Goal: Transaction & Acquisition: Purchase product/service

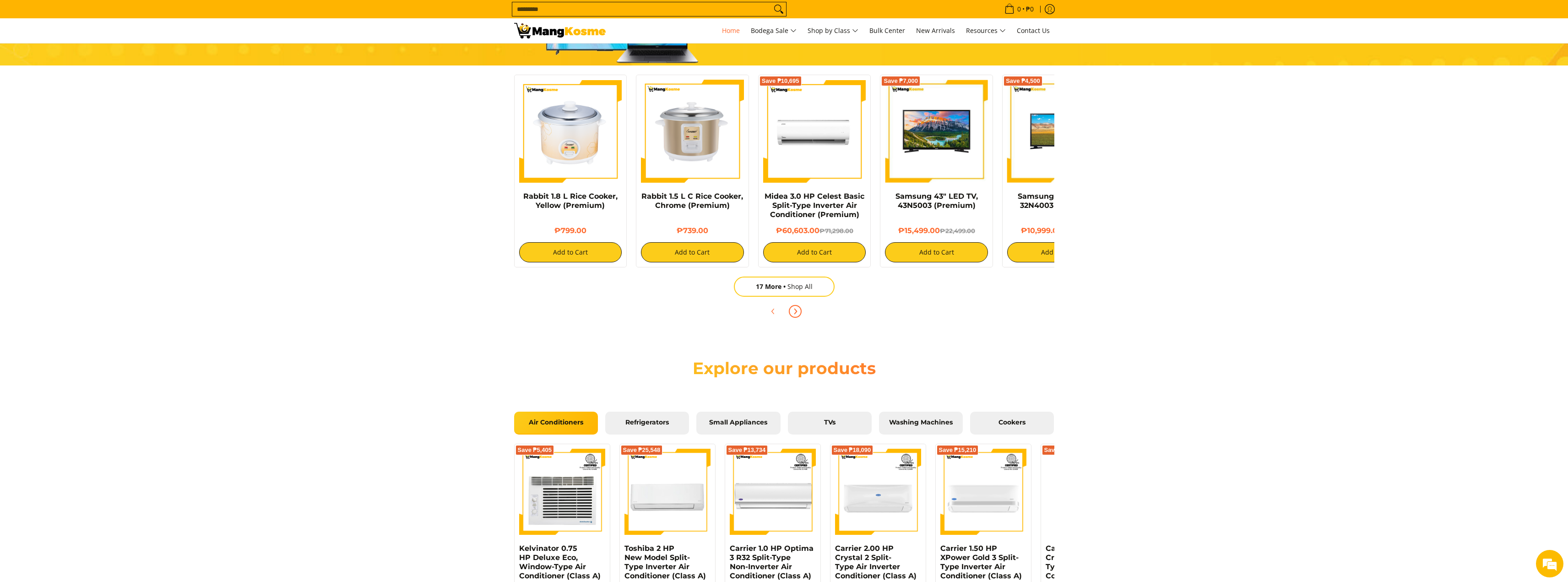
scroll to position [0, 364]
click at [794, 309] on icon "Next" at bounding box center [795, 311] width 7 height 7
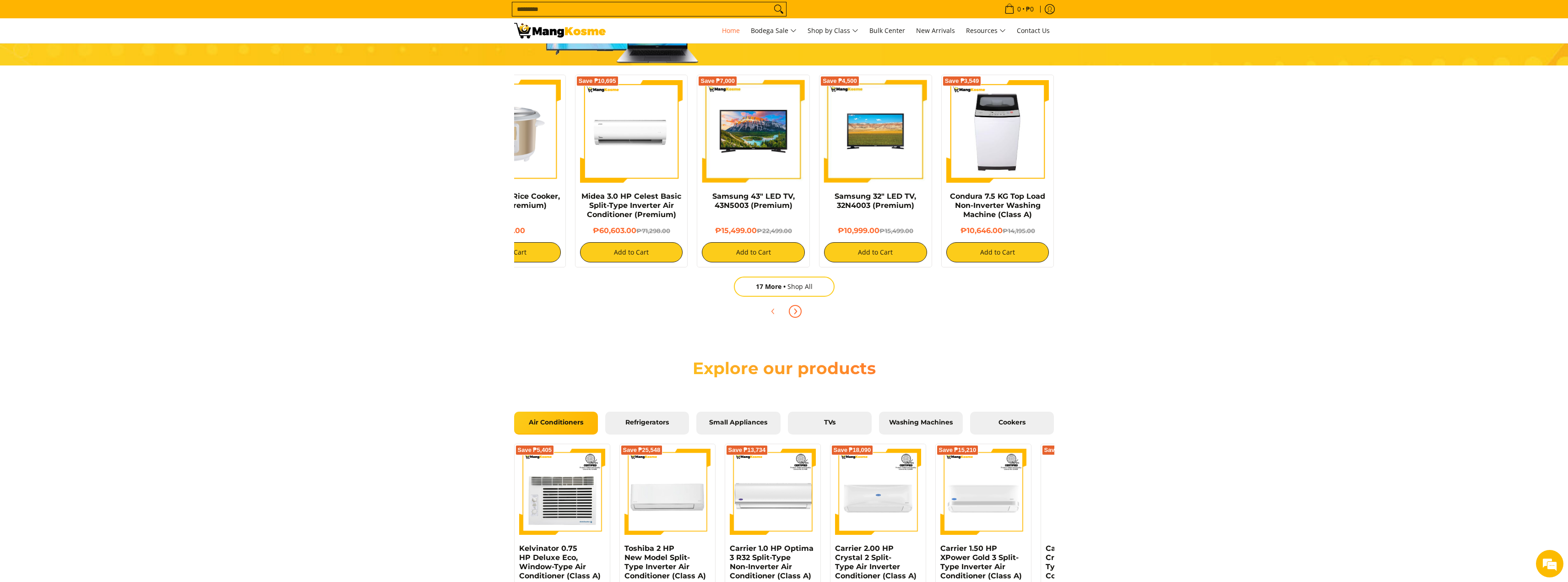
click at [794, 310] on icon "Next" at bounding box center [795, 311] width 7 height 7
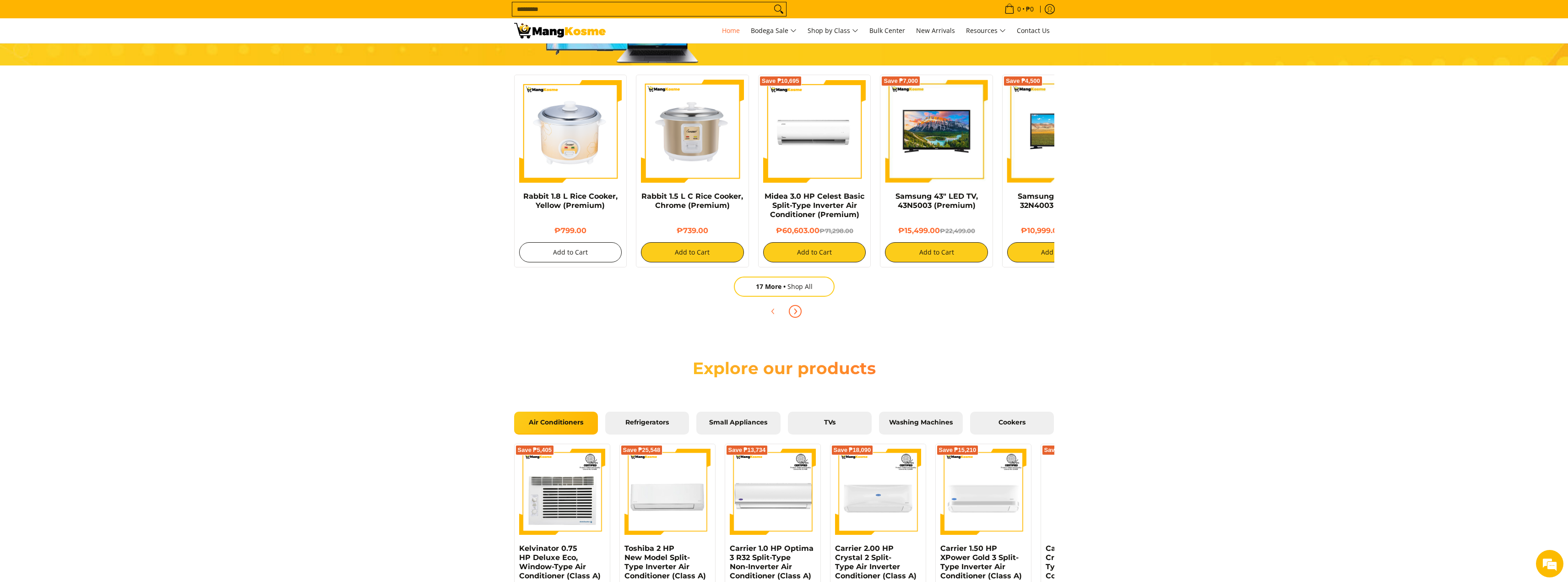
click at [593, 258] on button "Add to Cart" at bounding box center [570, 252] width 103 height 20
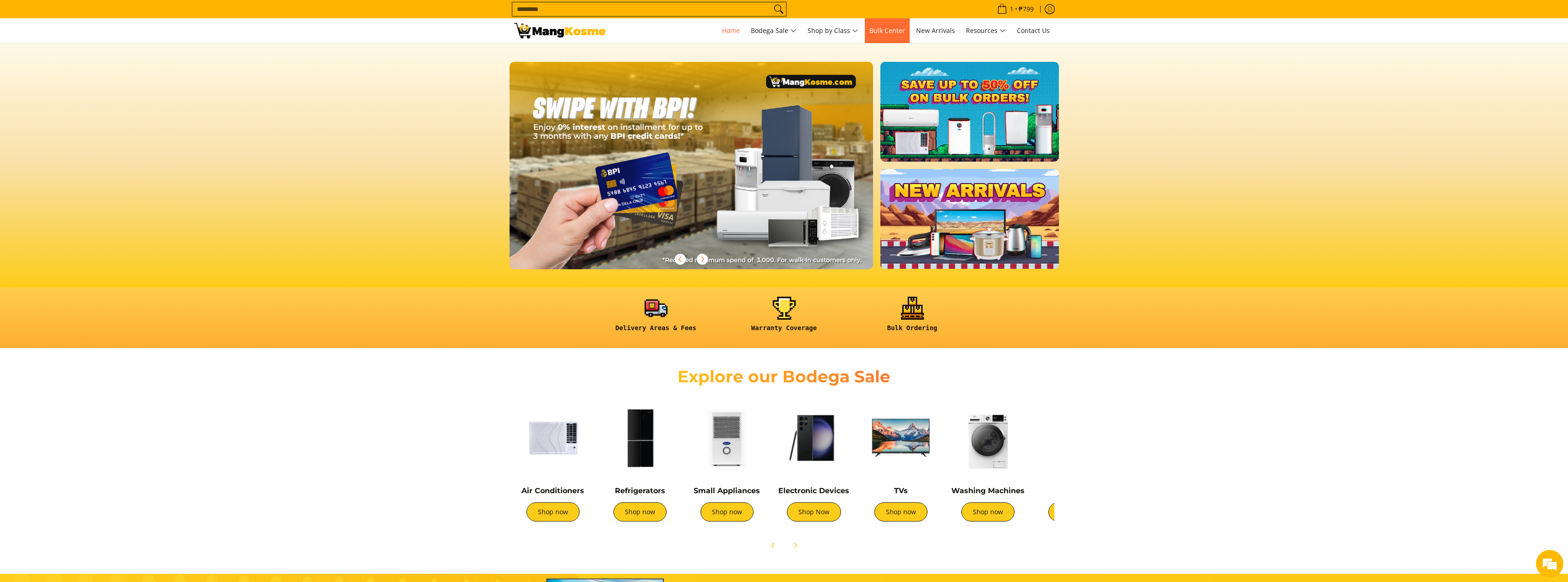
click at [881, 32] on span "Bulk Center" at bounding box center [887, 30] width 36 height 9
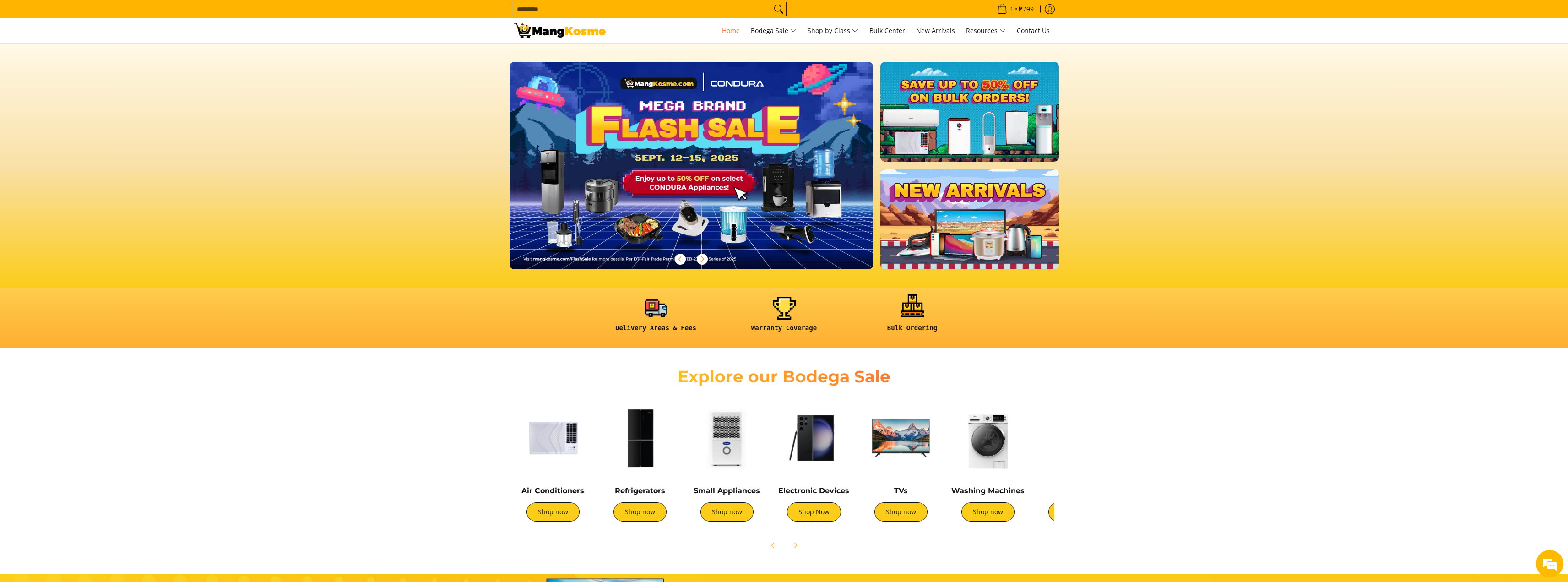
click at [923, 303] on link at bounding box center [912, 318] width 119 height 43
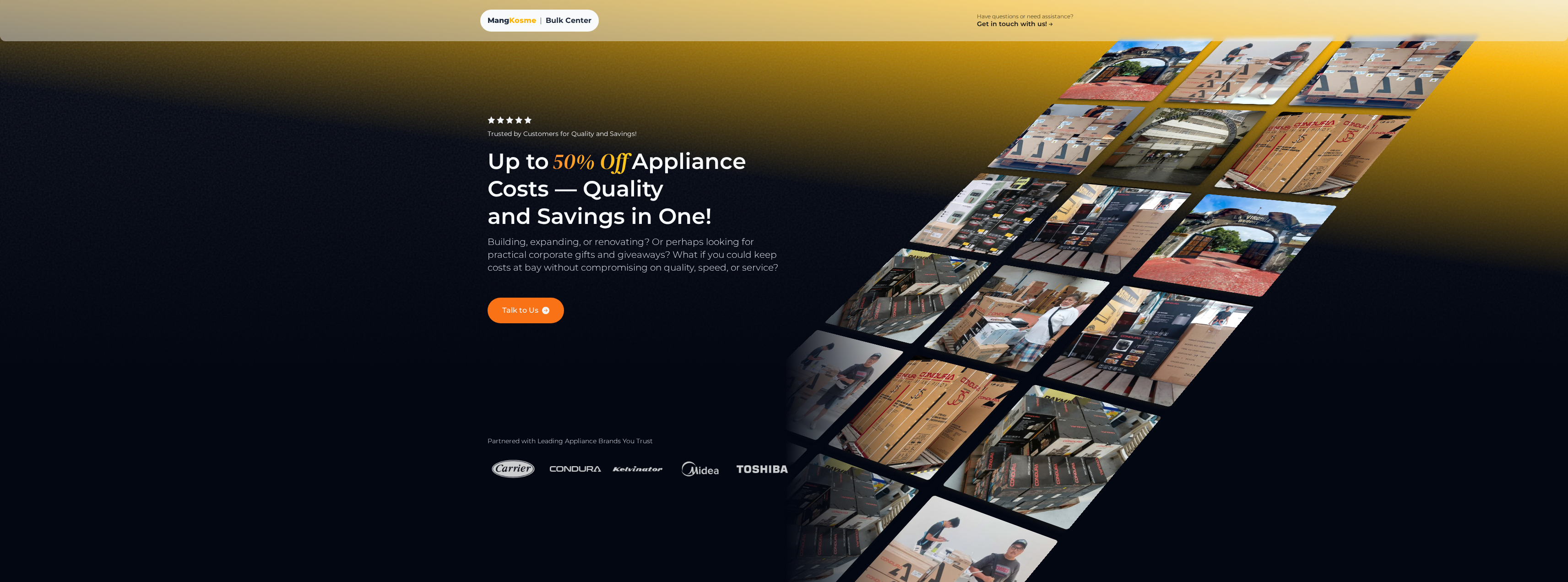
click at [522, 310] on link "Talk to Us" at bounding box center [526, 310] width 77 height 26
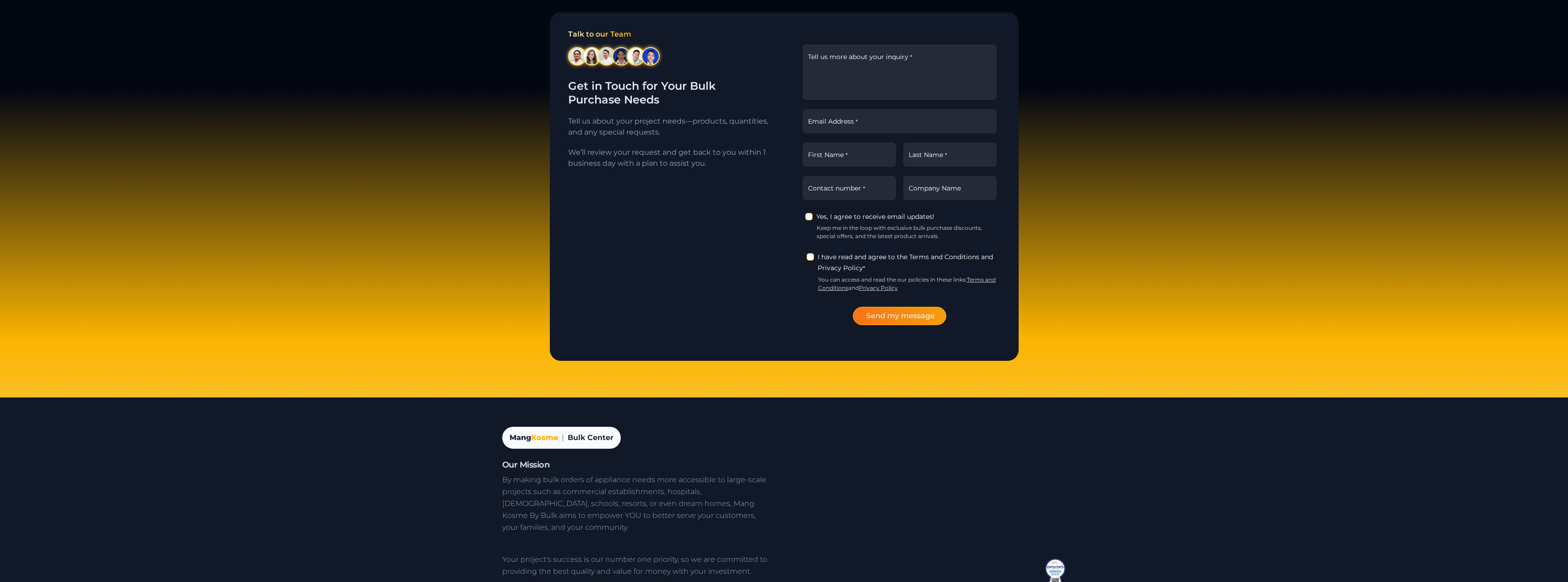
scroll to position [1428, 0]
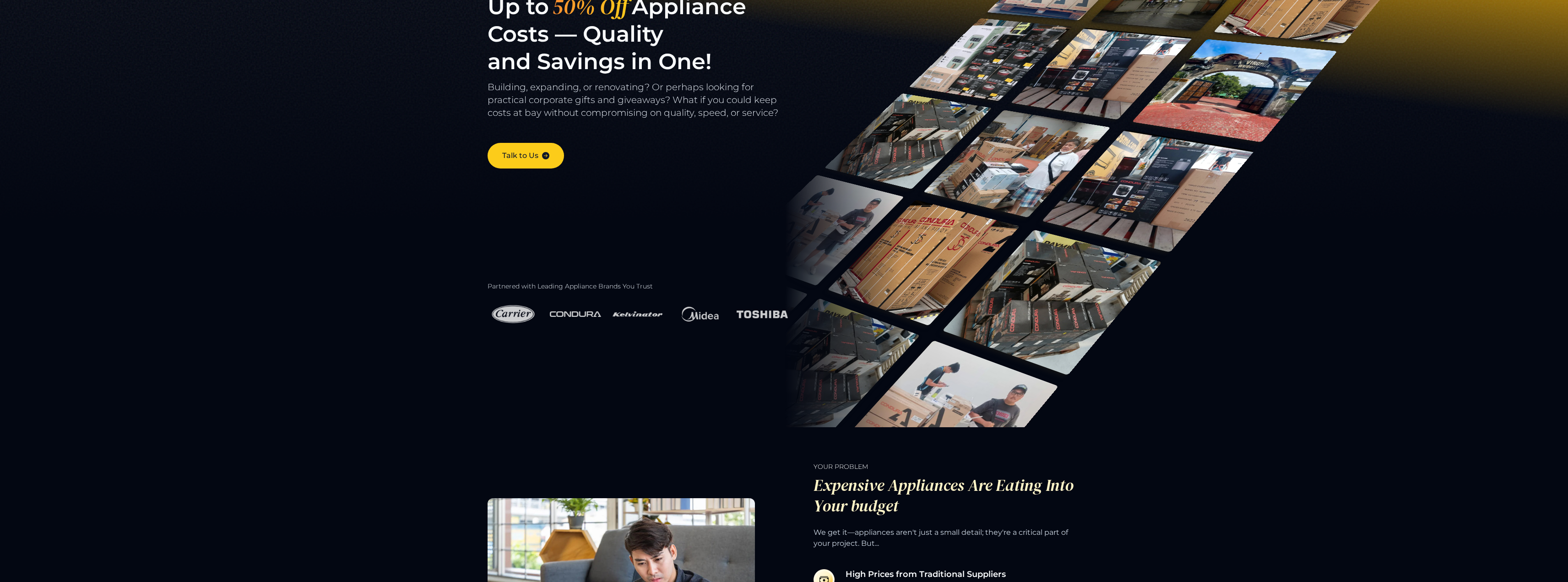
scroll to position [58, 0]
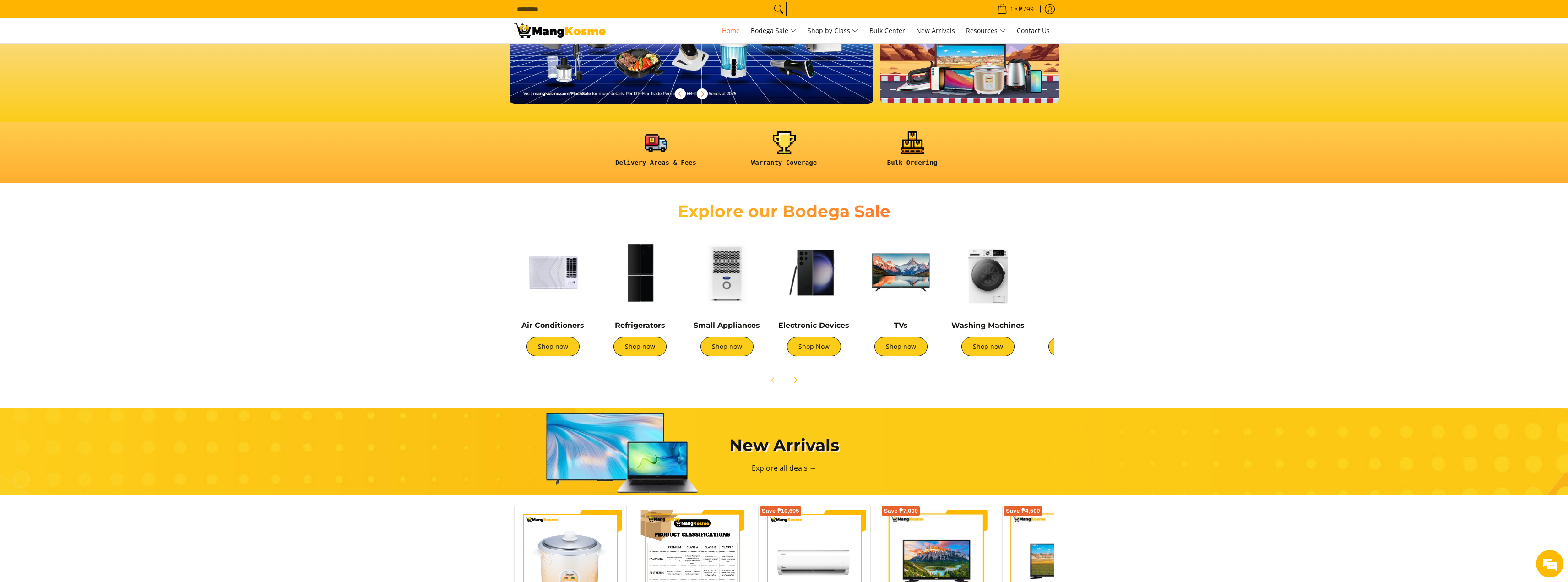
scroll to position [275, 0]
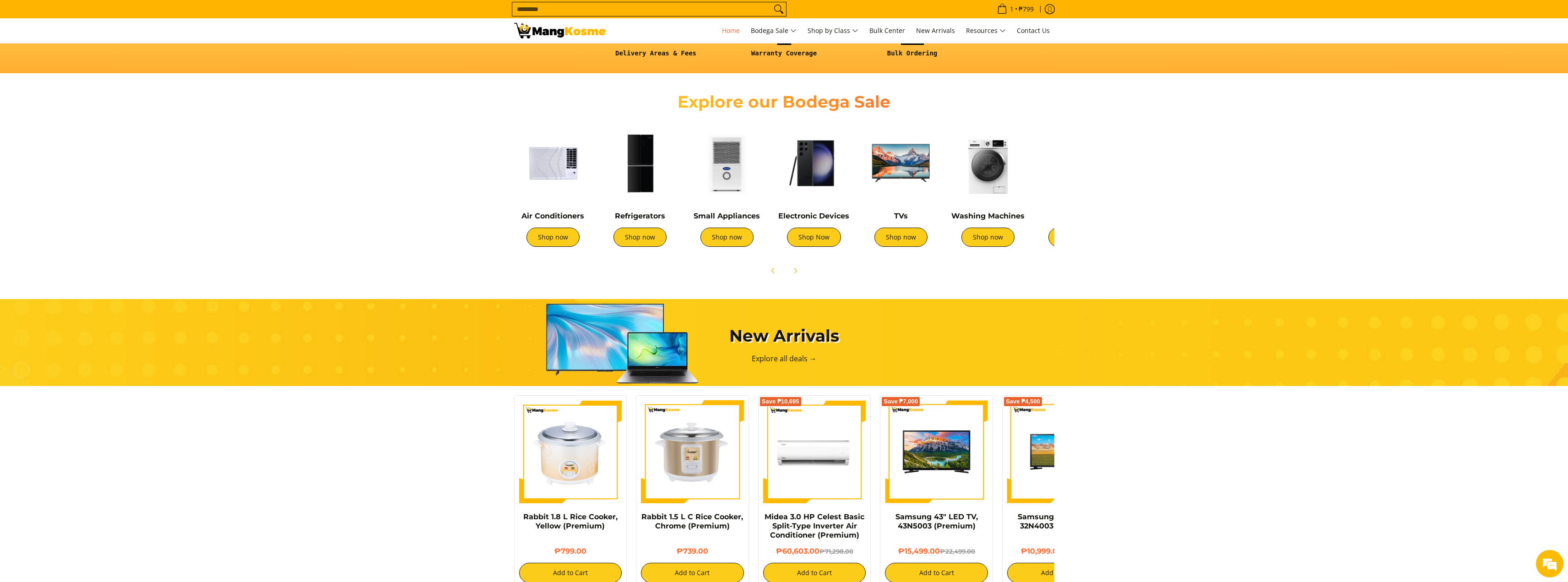
click at [734, 173] on img at bounding box center [727, 163] width 78 height 78
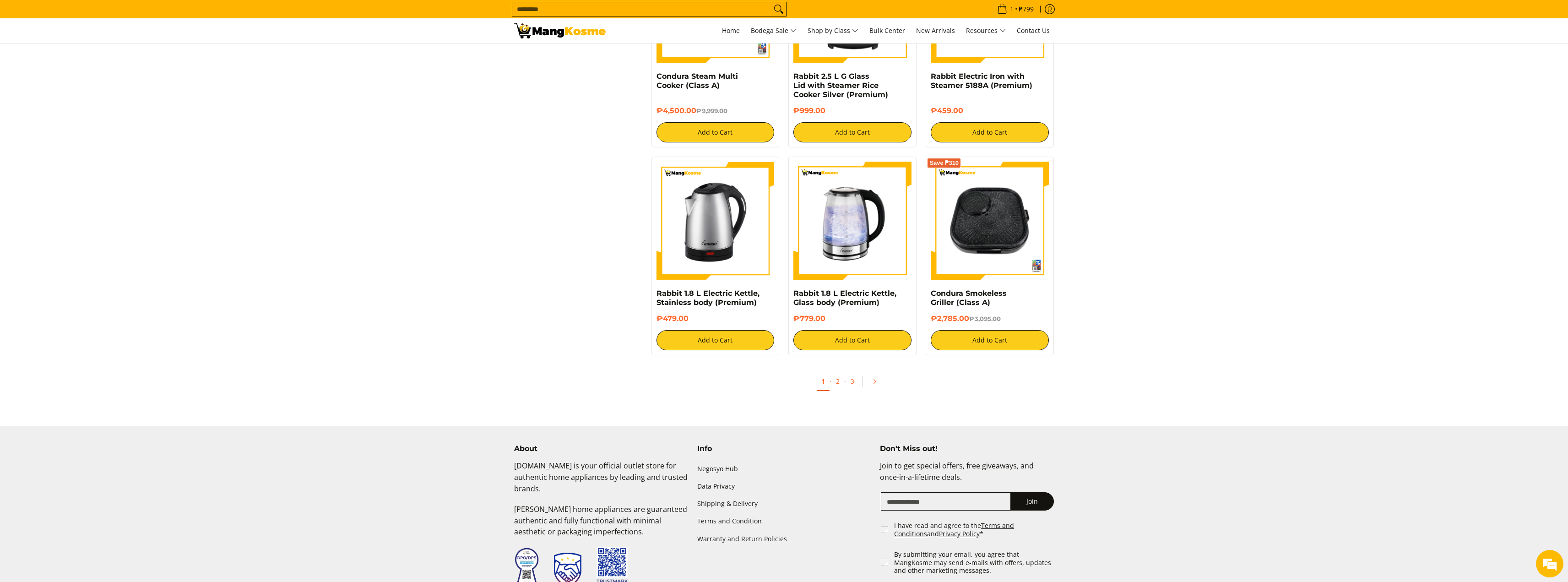
scroll to position [1557, 0]
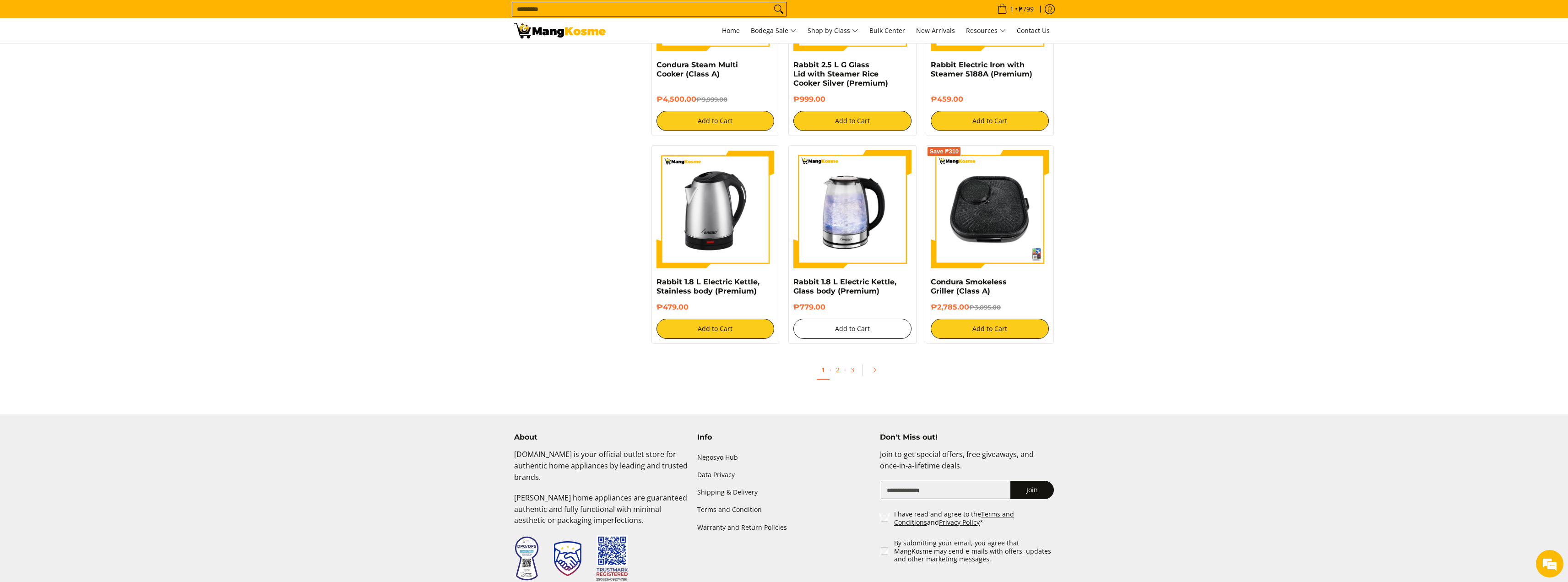
click at [850, 321] on button "Add to Cart" at bounding box center [852, 328] width 118 height 20
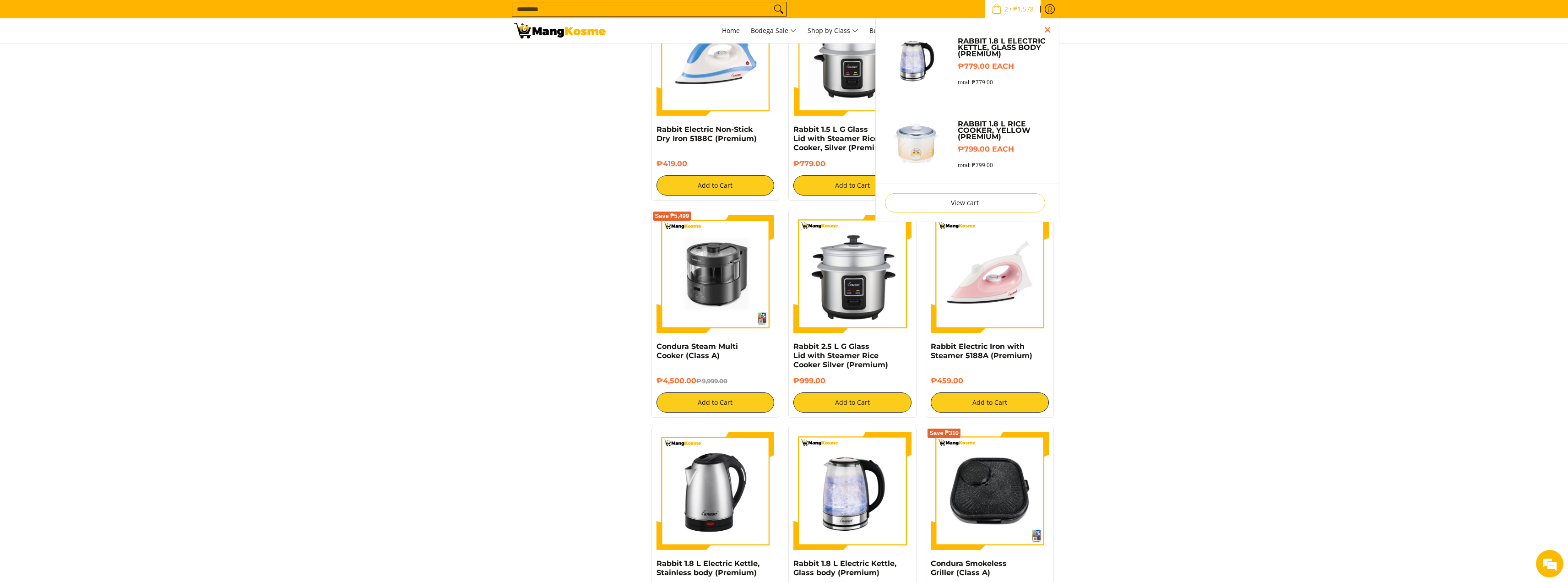
scroll to position [1274, 0]
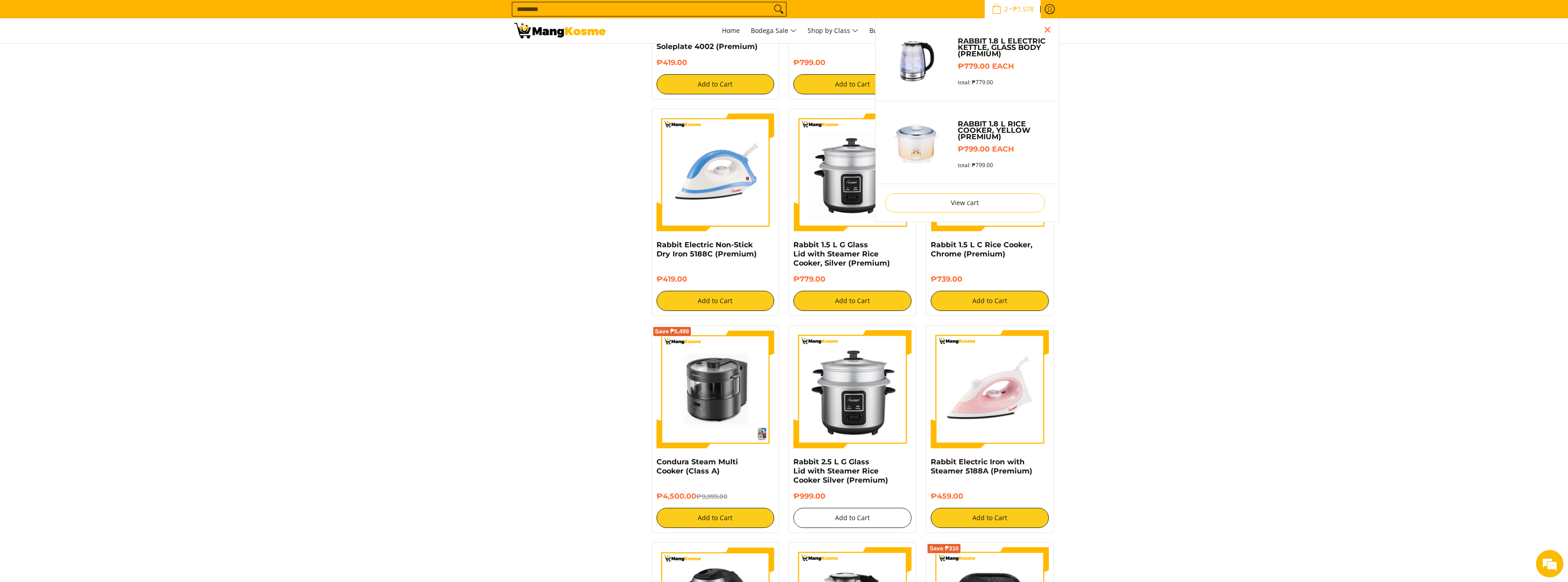
click at [835, 398] on div "Rabbit 2.5 L G Glass Lid with Steamer Rice Cooker Silver (Premium) ₱999.00 Add …" at bounding box center [852, 429] width 128 height 208
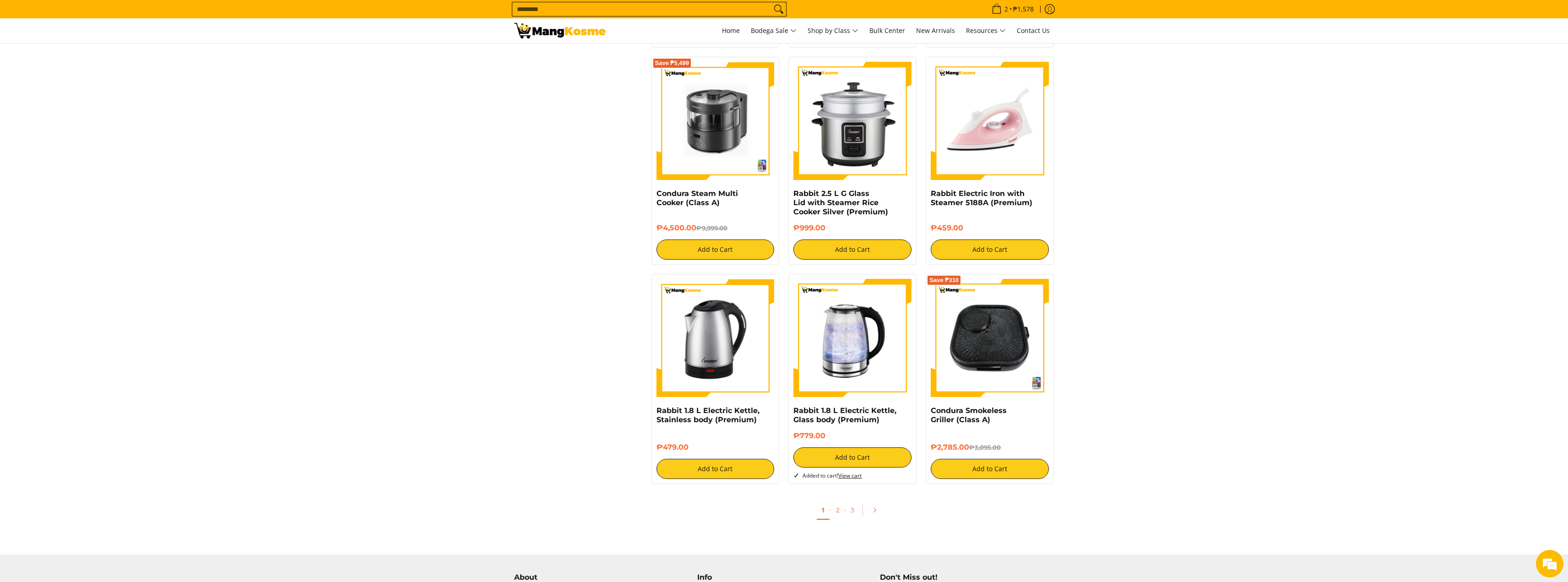
scroll to position [1357, 0]
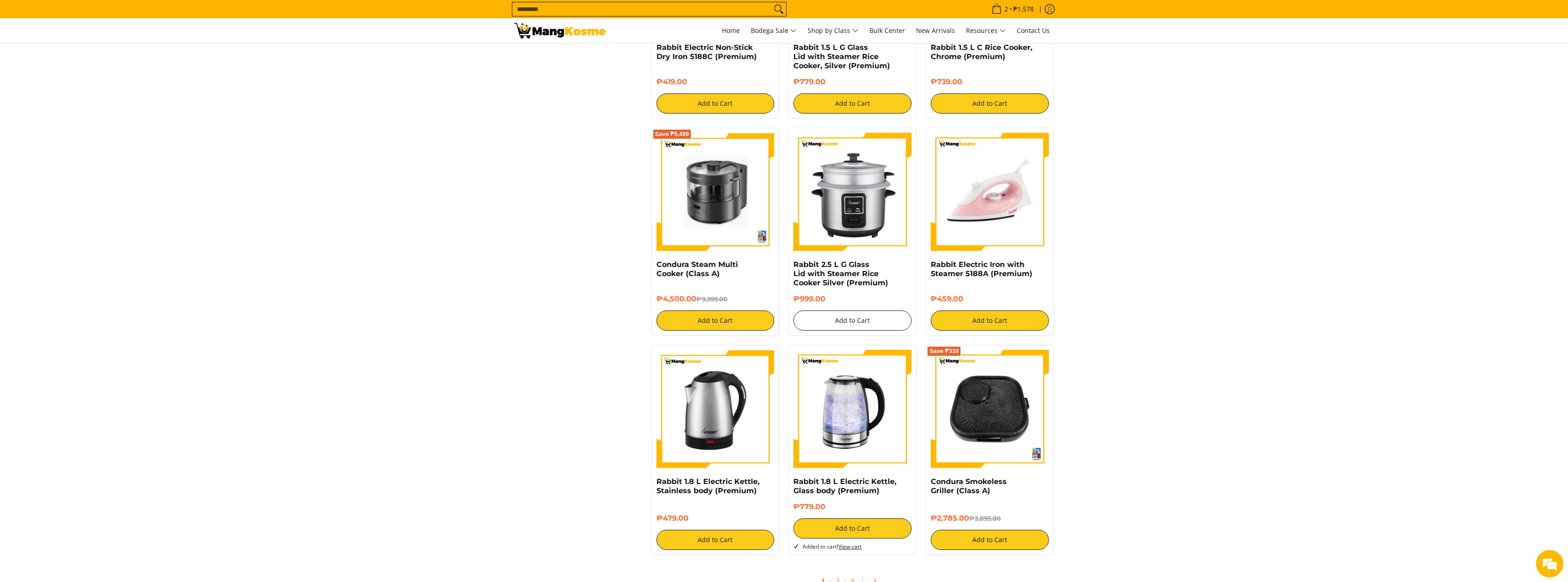
click at [866, 310] on button "Add to Cart" at bounding box center [852, 320] width 118 height 20
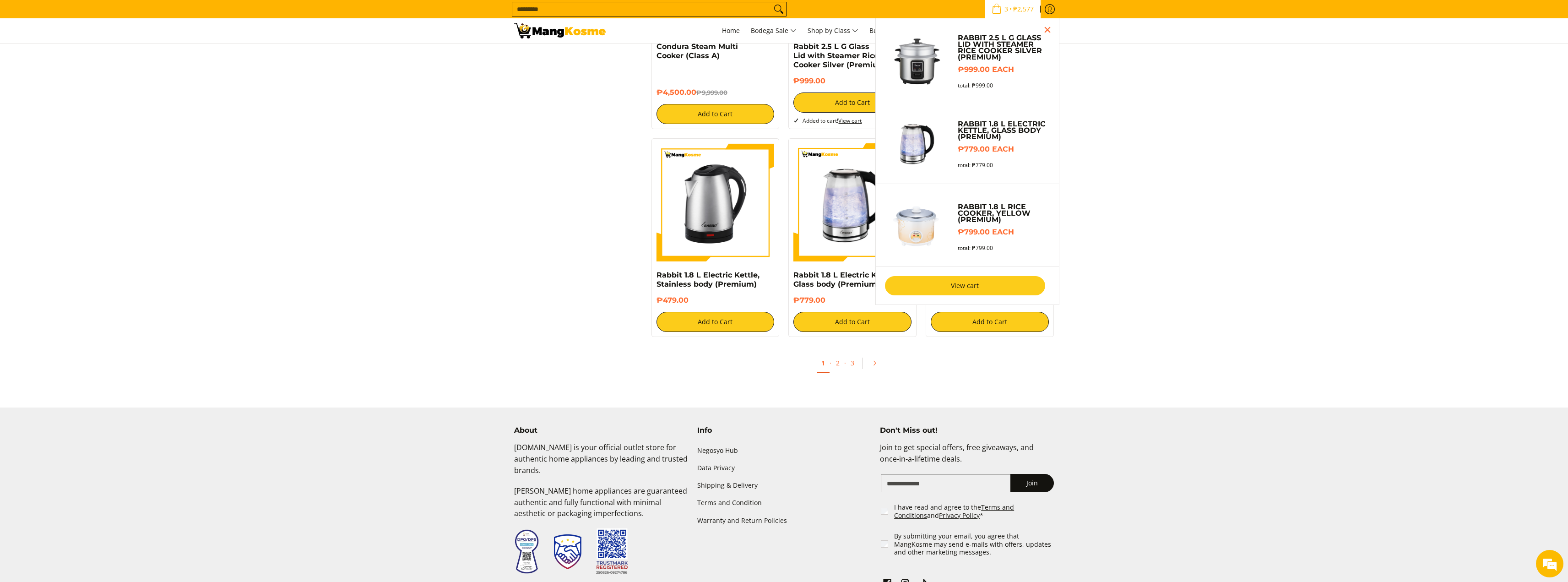
scroll to position [1632, 0]
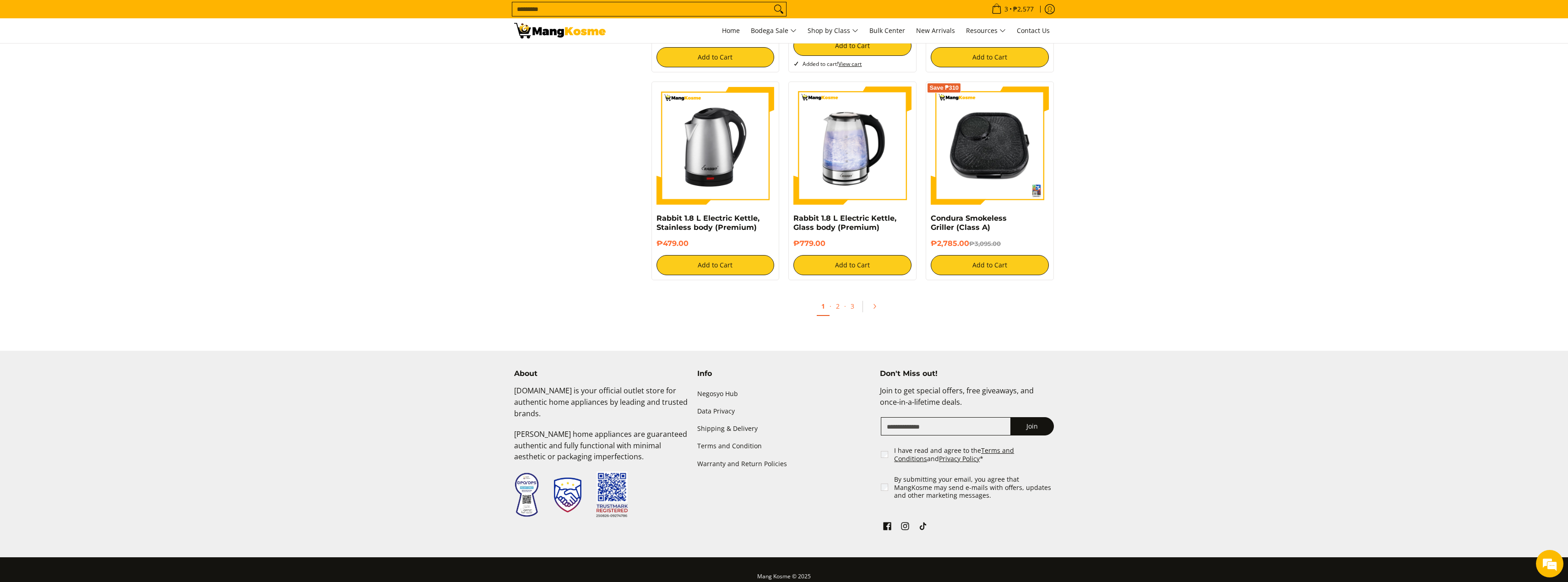
click at [877, 303] on icon "Pagination" at bounding box center [874, 306] width 7 height 7
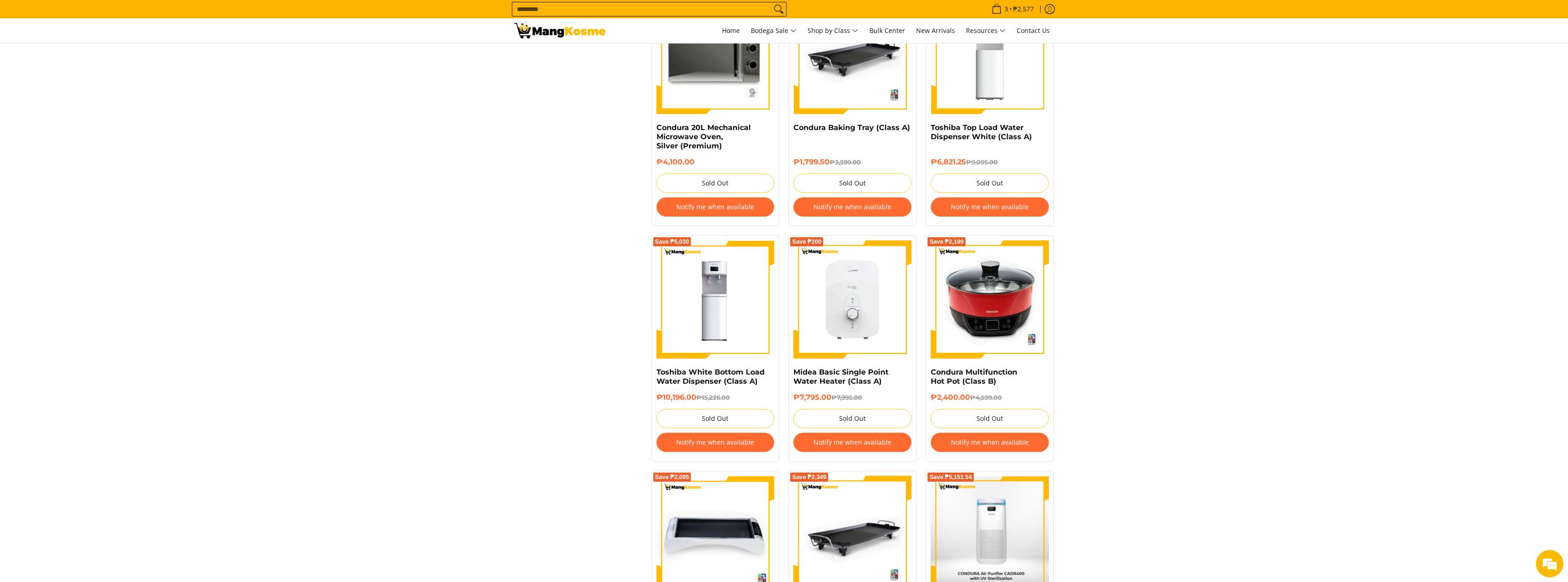
scroll to position [1649, 0]
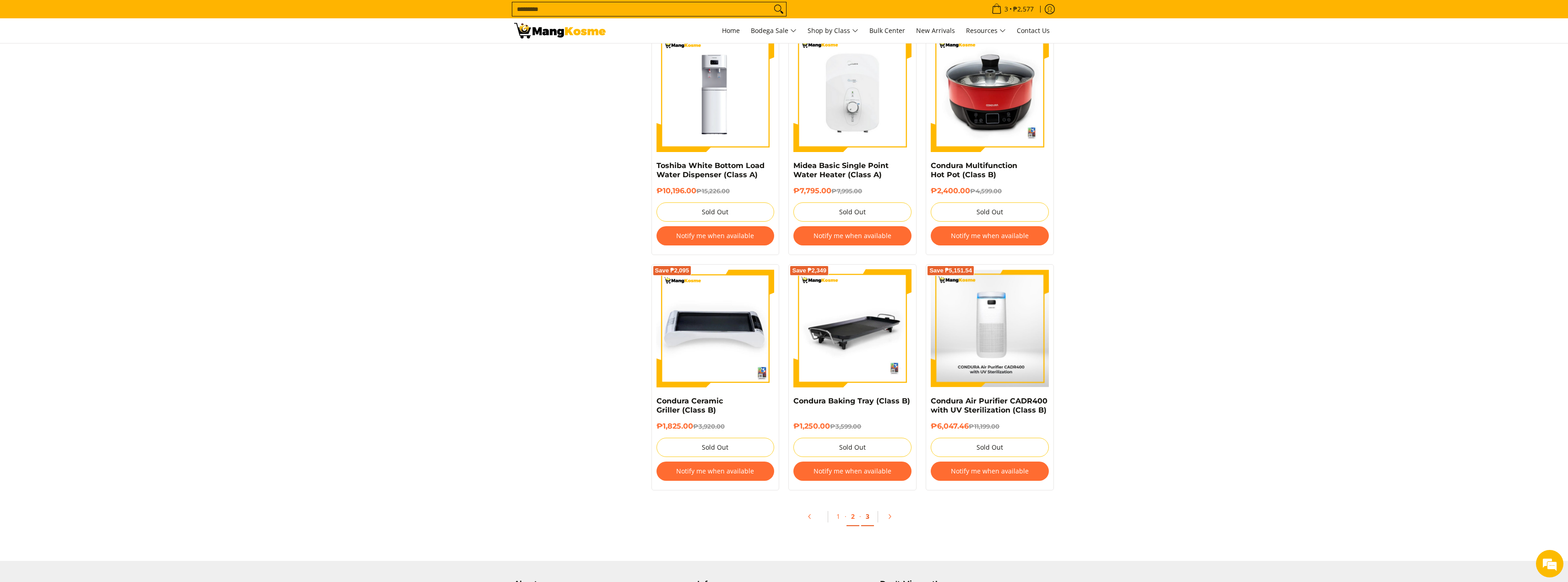
click at [866, 516] on link "3" at bounding box center [867, 516] width 13 height 19
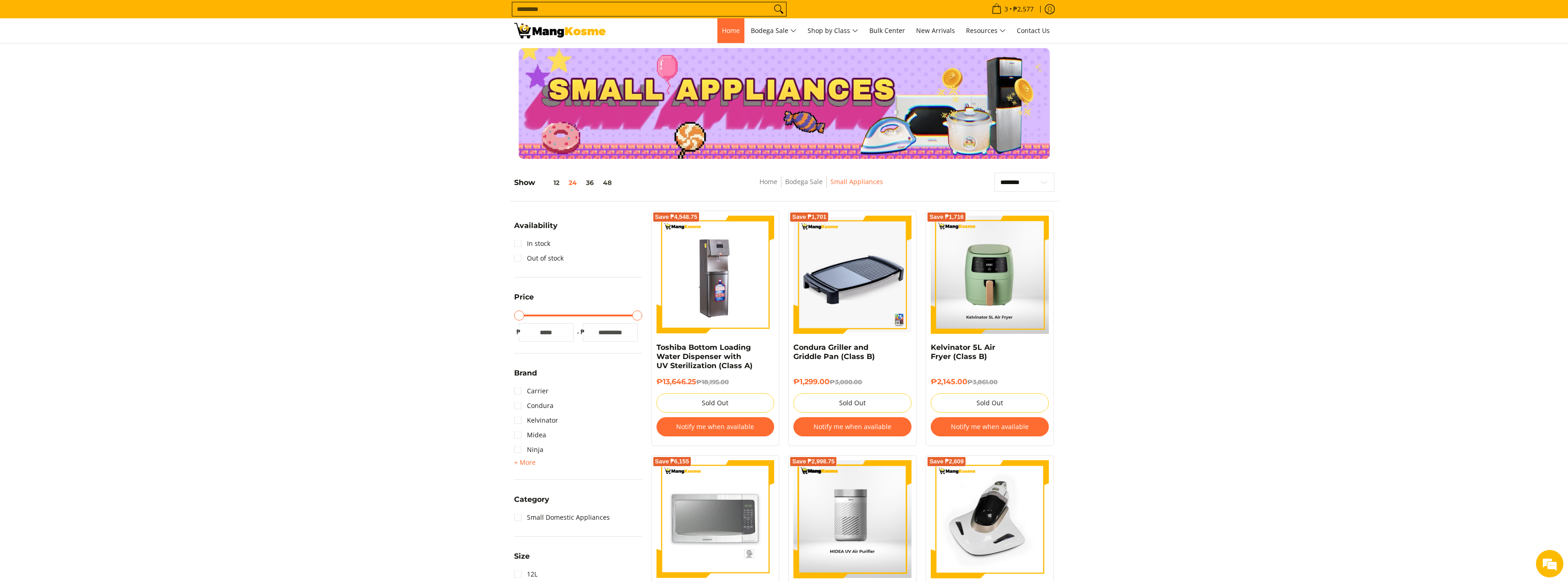
click at [733, 33] on span "Home" at bounding box center [730, 30] width 18 height 9
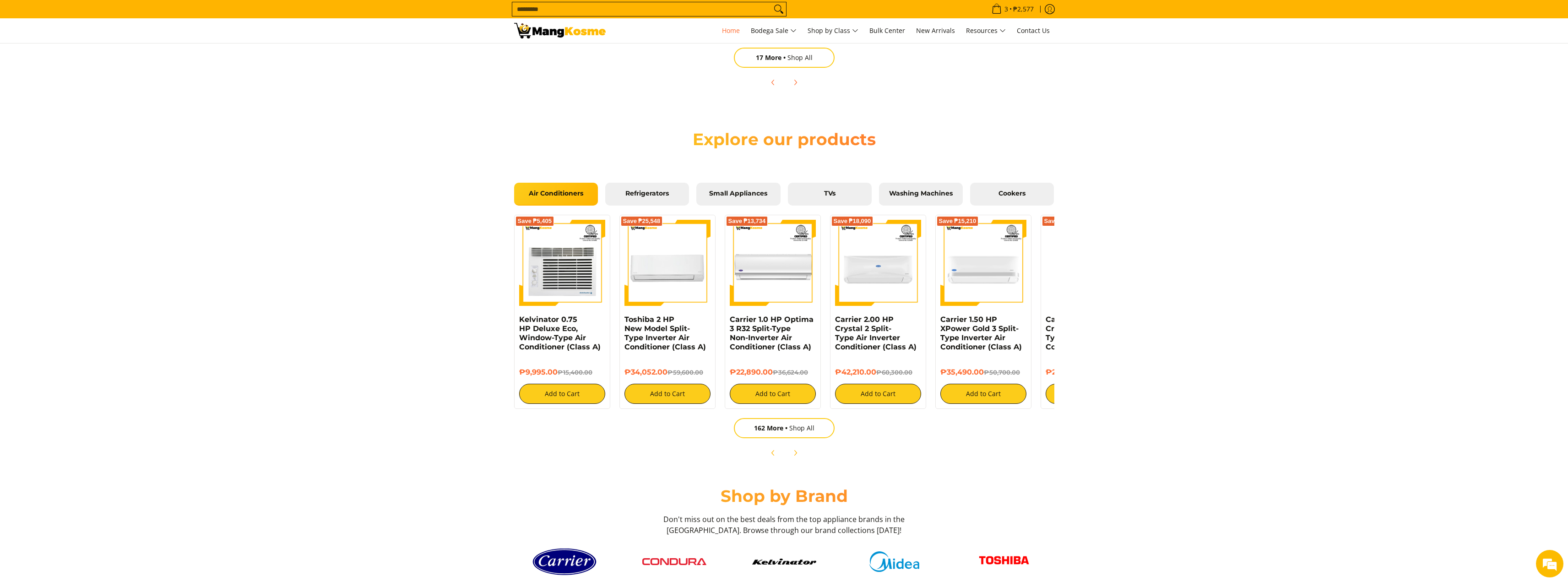
scroll to position [0, 364]
click at [907, 200] on link "Washing Machines" at bounding box center [921, 194] width 84 height 23
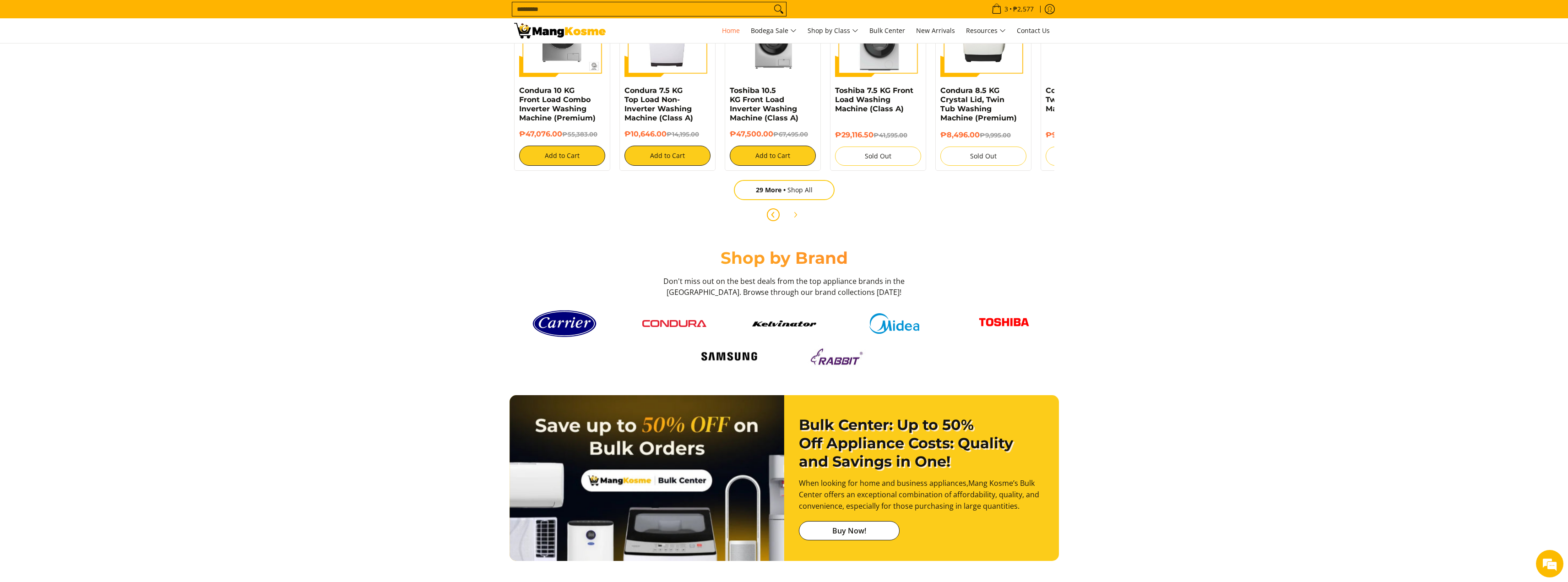
scroll to position [0, 0]
click at [797, 211] on icon "Next" at bounding box center [795, 215] width 7 height 7
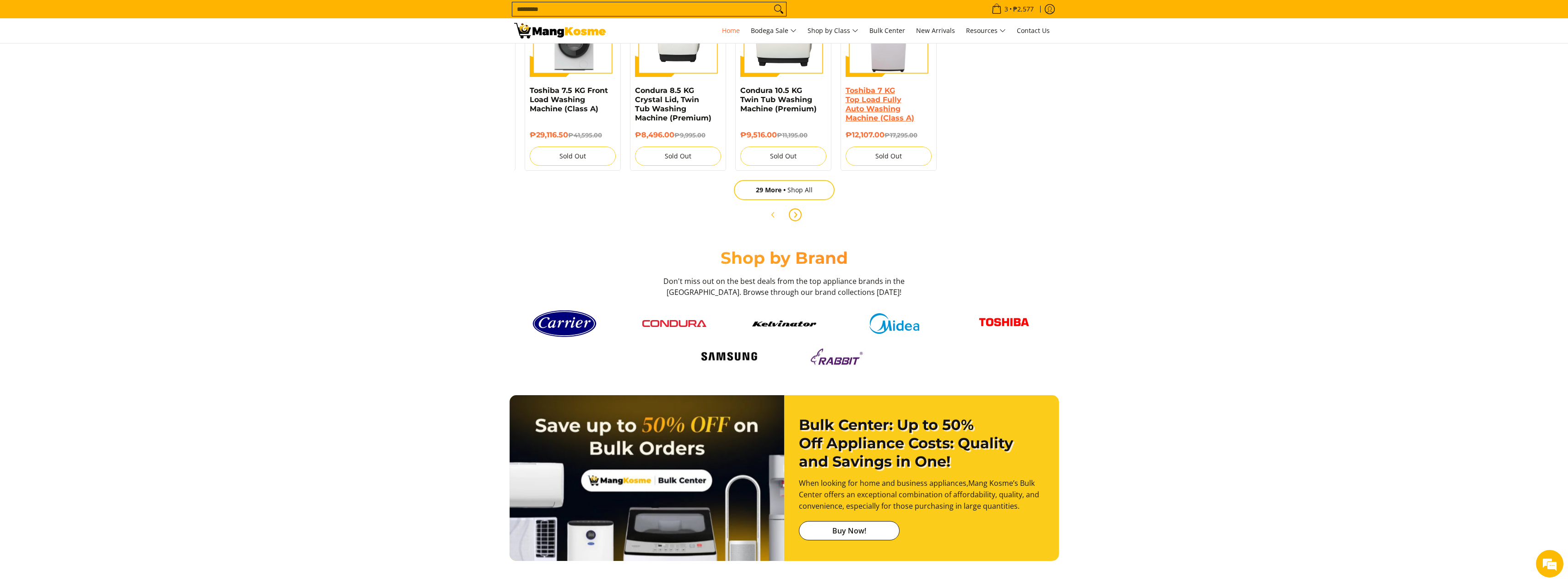
scroll to position [916, 0]
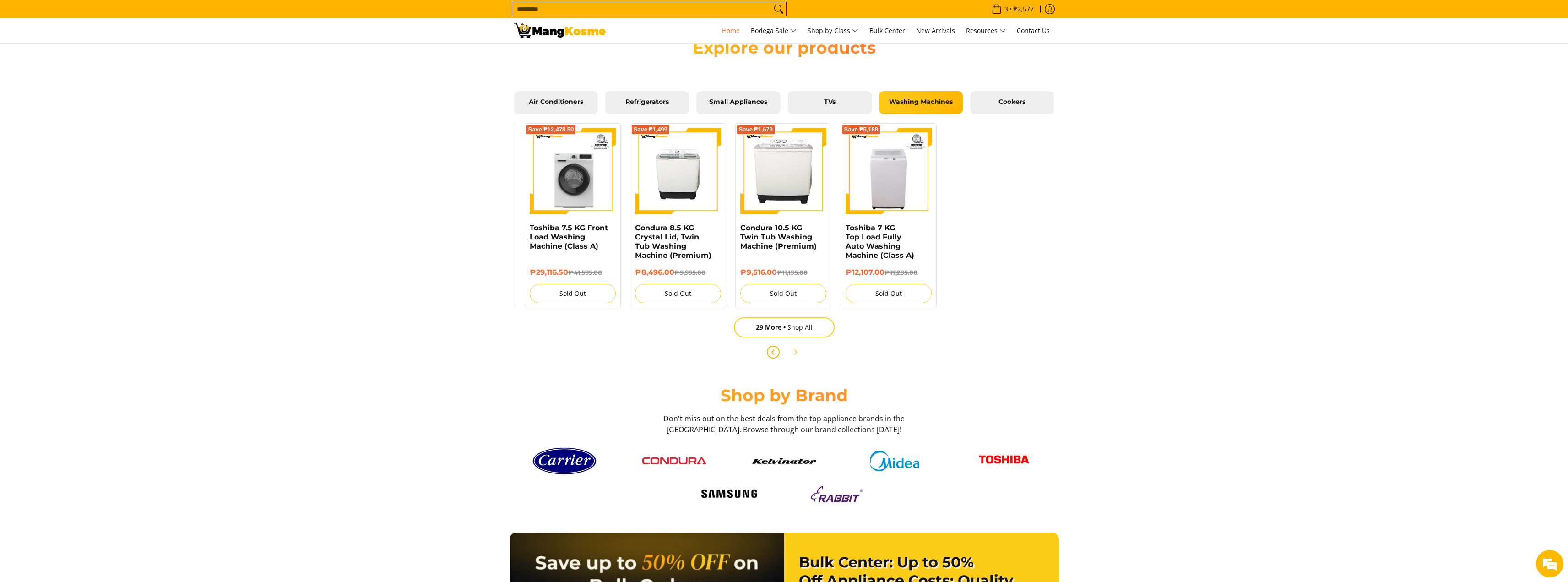
click at [771, 355] on icon "Previous" at bounding box center [773, 352] width 7 height 7
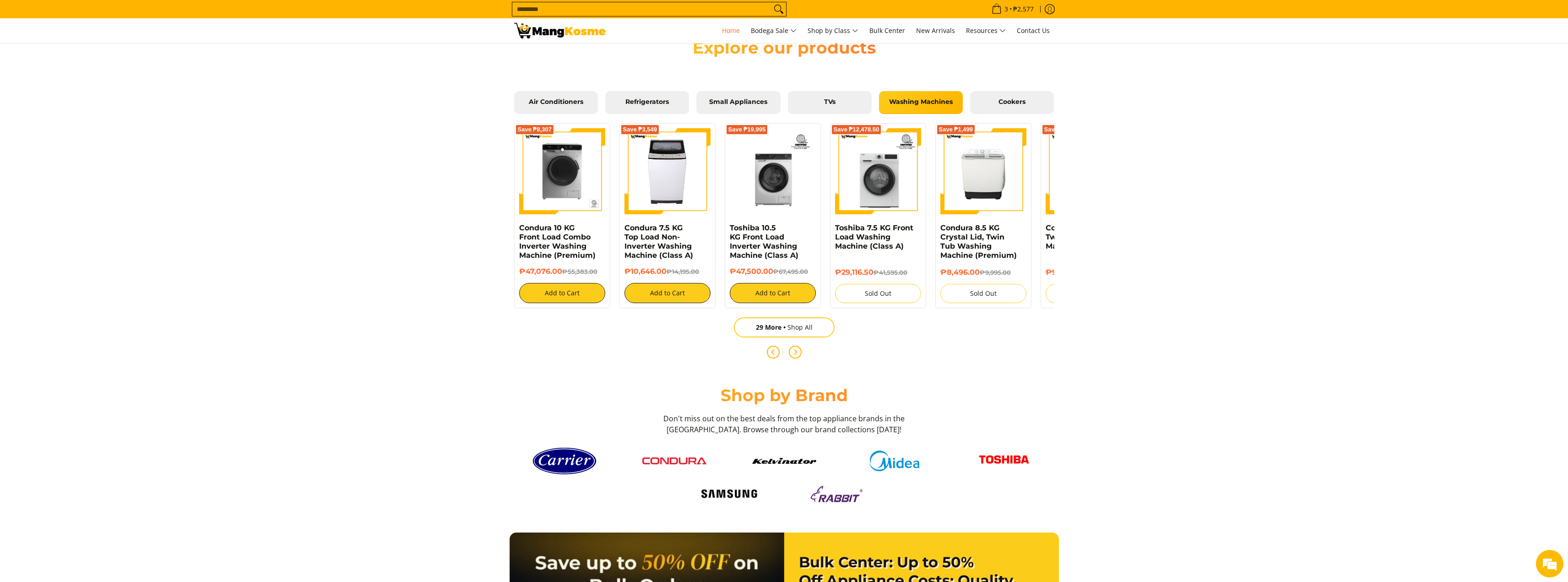
scroll to position [0, 728]
click at [793, 353] on icon "Next" at bounding box center [795, 352] width 7 height 7
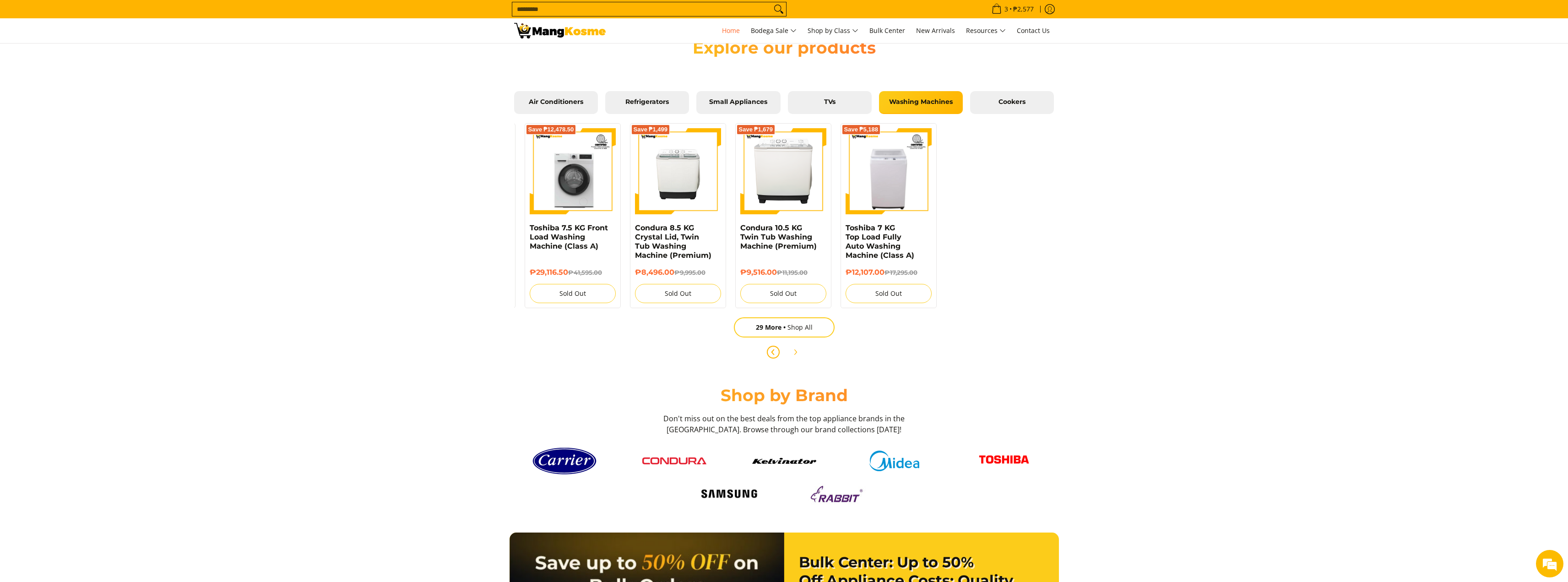
click at [774, 354] on icon "Previous" at bounding box center [773, 352] width 7 height 7
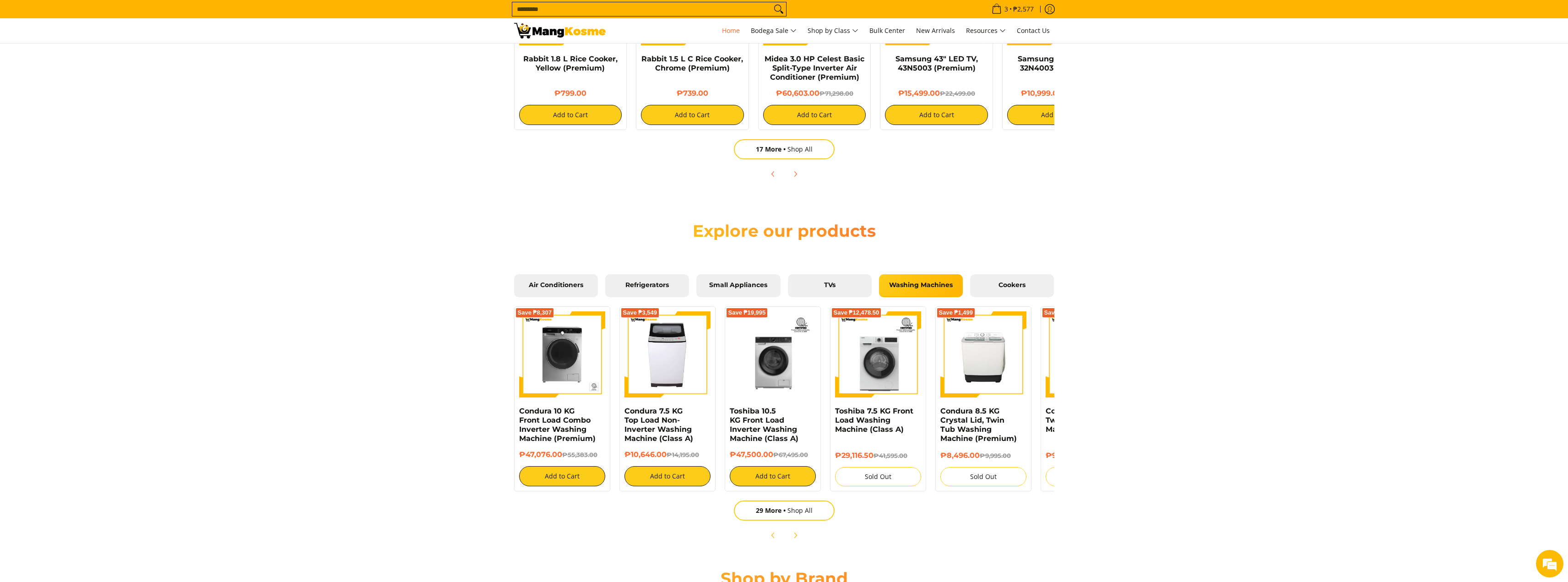
scroll to position [0, 1456]
drag, startPoint x: 1488, startPoint y: 99, endPoint x: 1475, endPoint y: 105, distance: 14.3
click at [1487, 100] on section "New Arrivals Explore all deals → Rabbit 1.8 L Rice Cooker, Yellow (Premium) ₱79…" at bounding box center [784, 12] width 1568 height 361
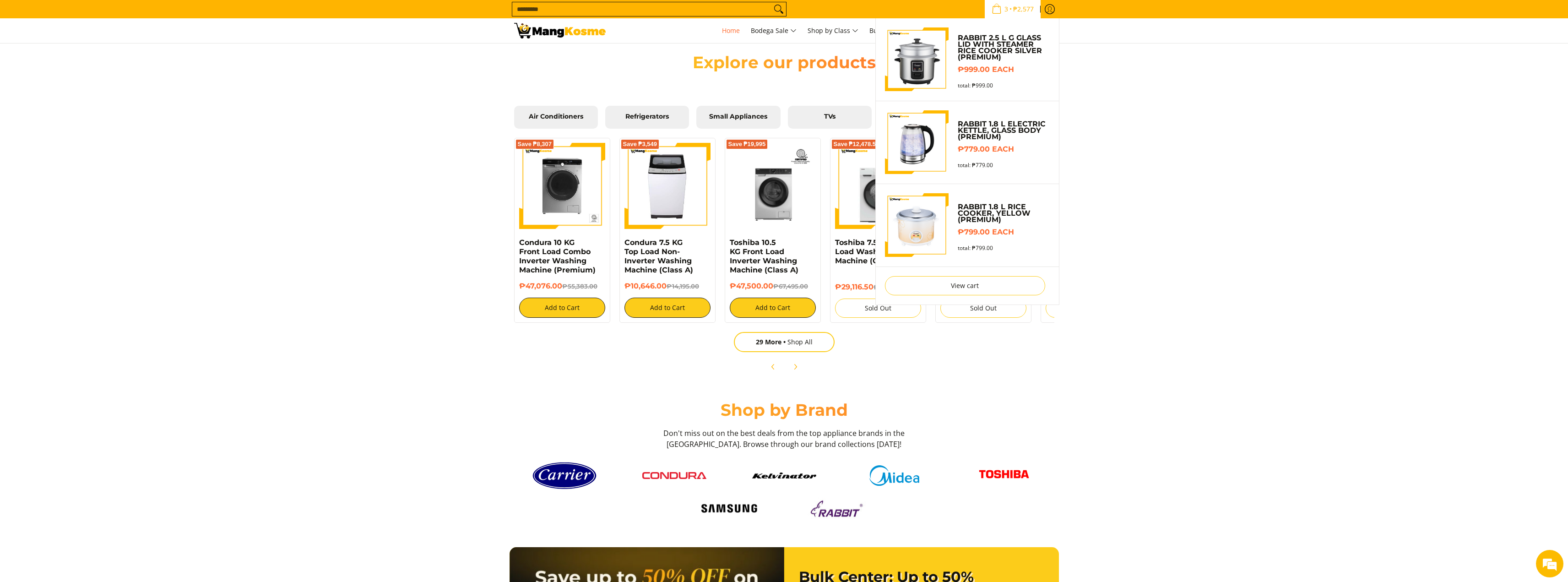
scroll to position [870, 0]
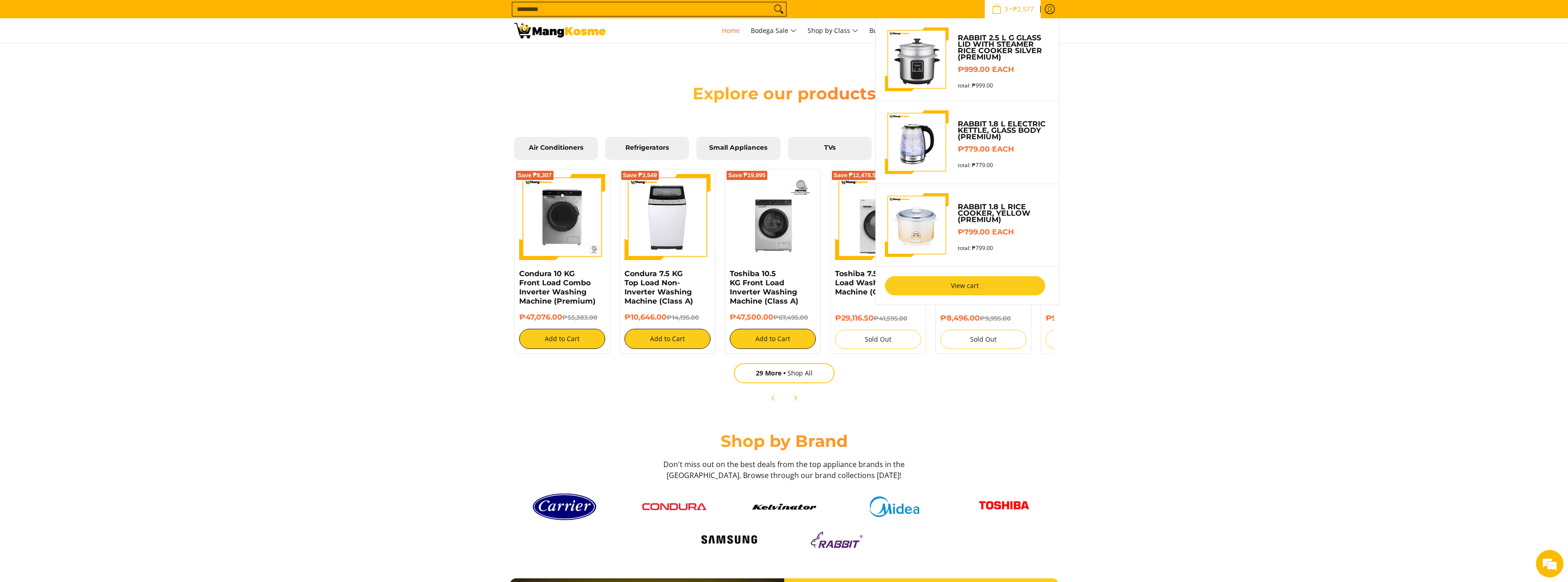
click at [964, 289] on link "View cart" at bounding box center [965, 286] width 160 height 19
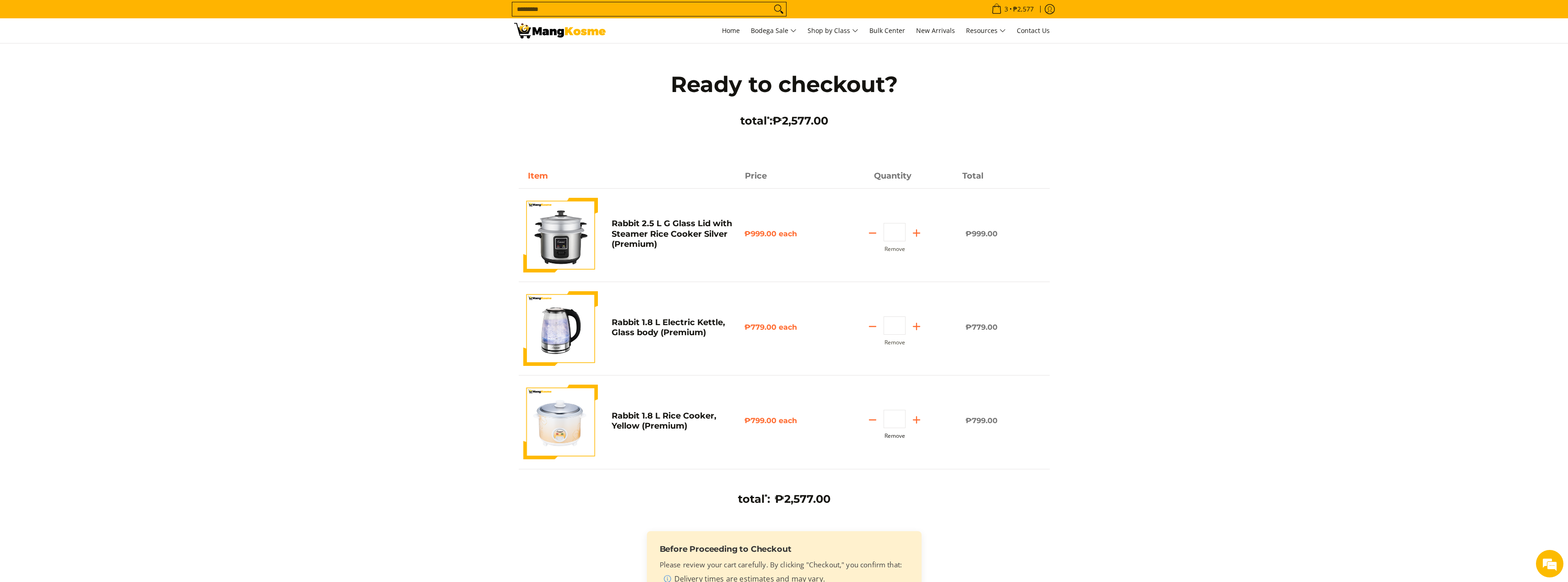
click at [893, 433] on button "Remove" at bounding box center [895, 436] width 21 height 7
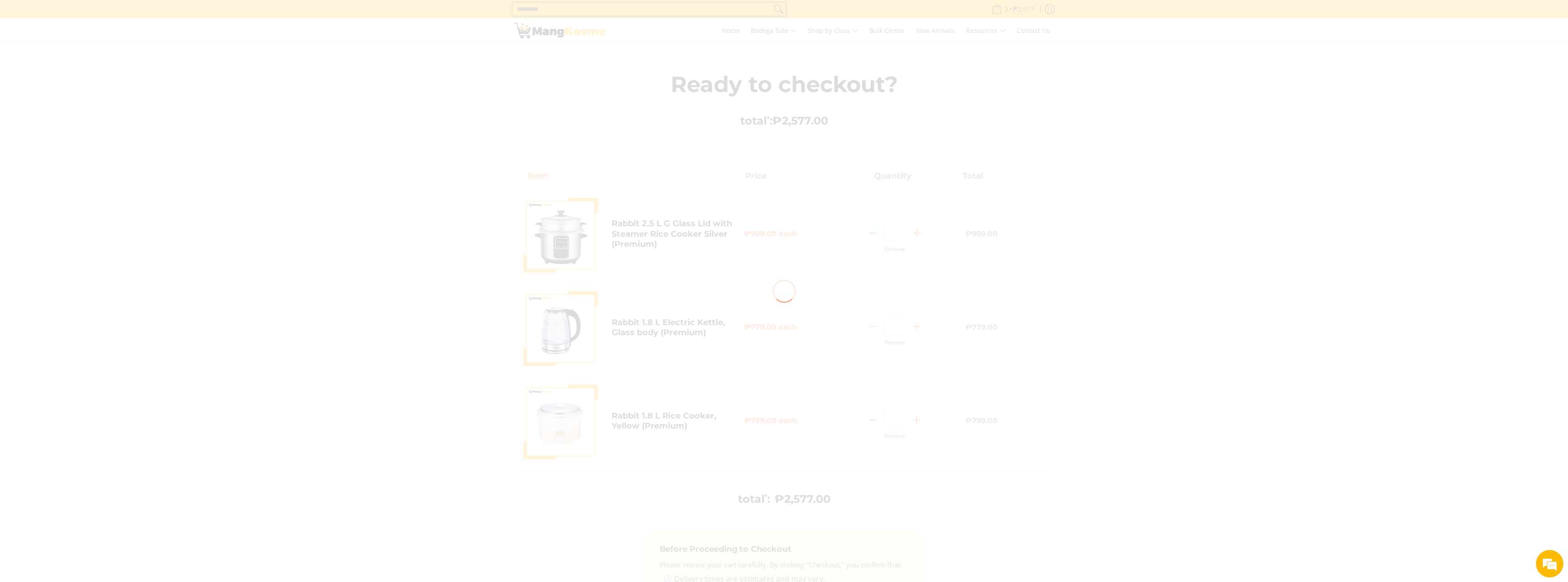
type input "*"
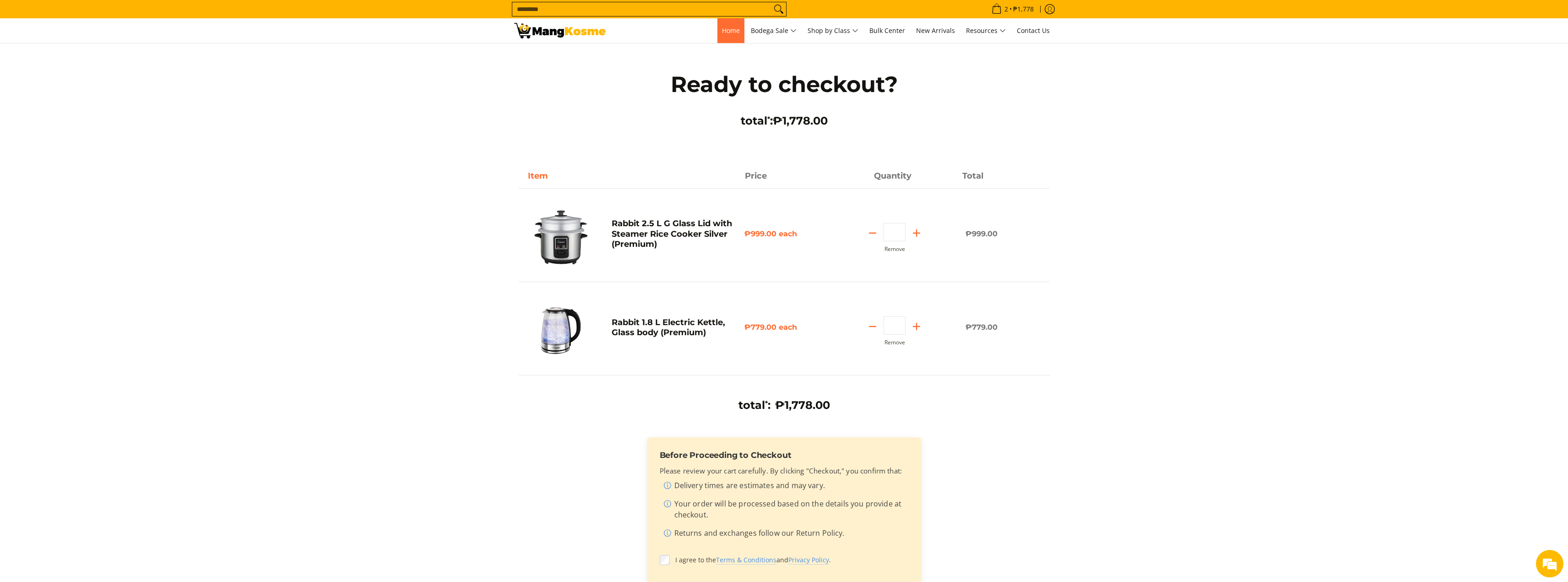
click at [729, 33] on span "Home" at bounding box center [730, 30] width 18 height 9
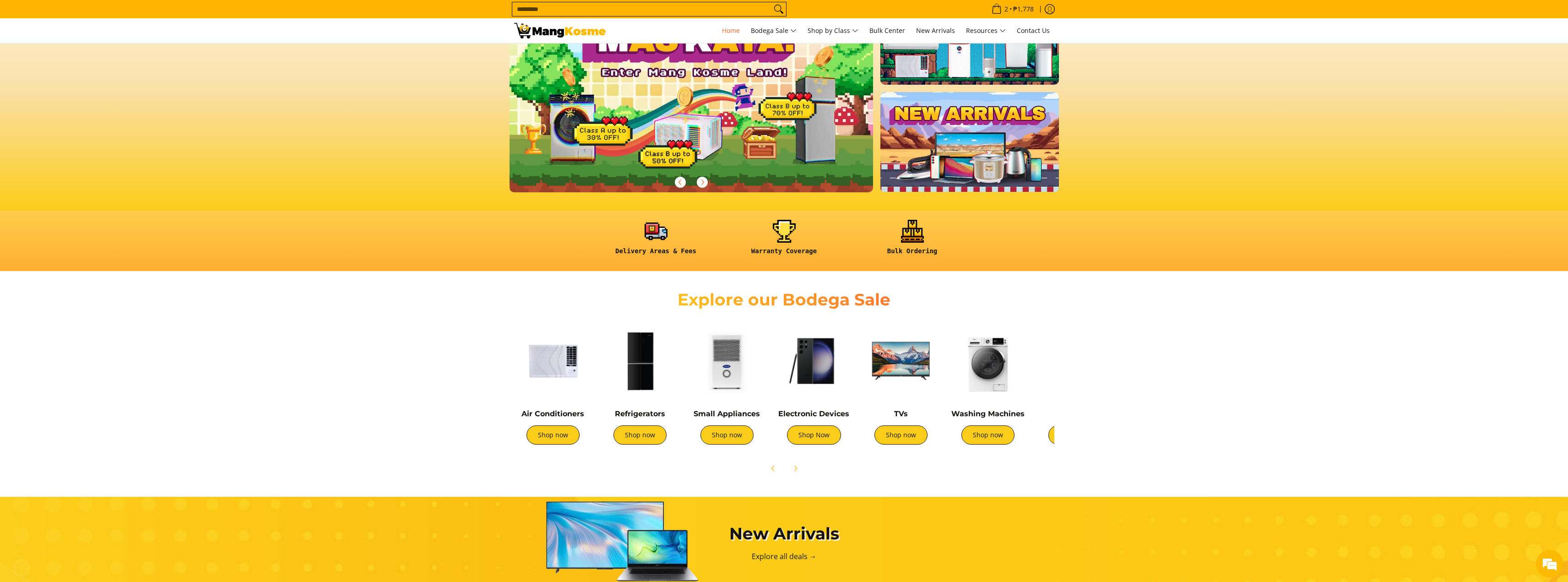
scroll to position [138, 0]
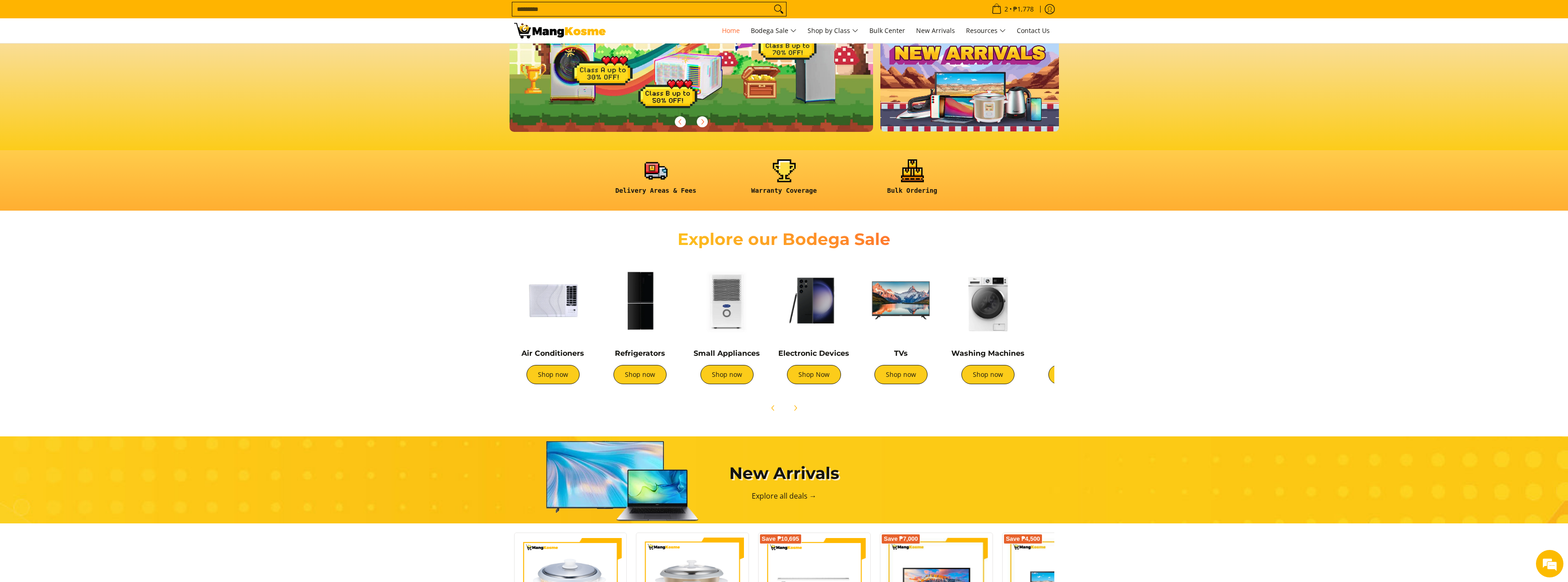
click at [649, 321] on img at bounding box center [640, 300] width 78 height 78
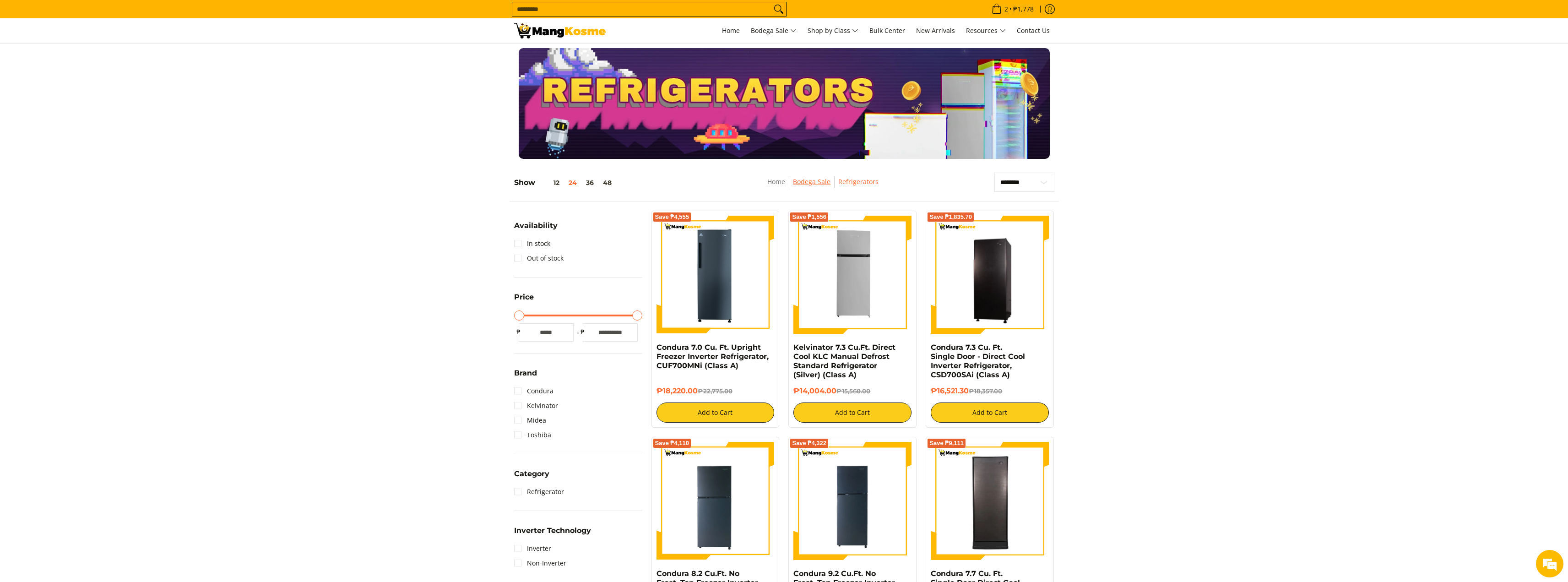
click at [819, 183] on link "Bodega Sale" at bounding box center [812, 181] width 38 height 9
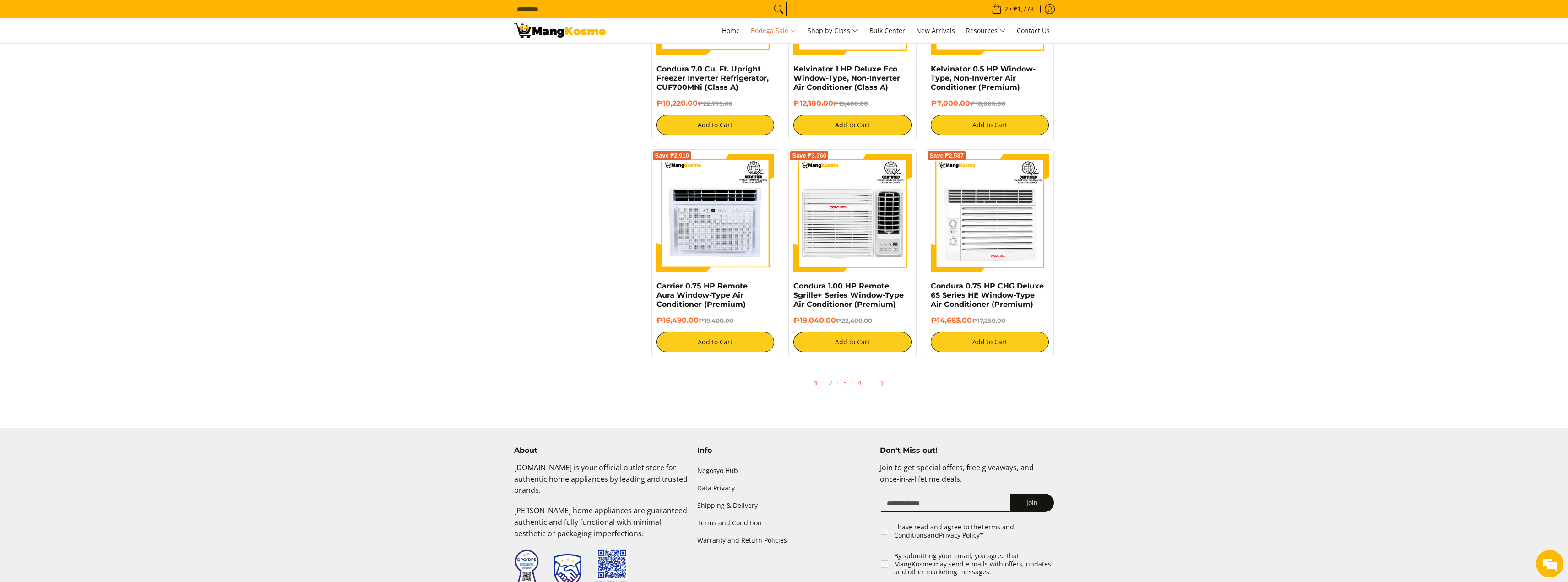
scroll to position [1740, 0]
click at [831, 383] on link "2" at bounding box center [830, 382] width 13 height 19
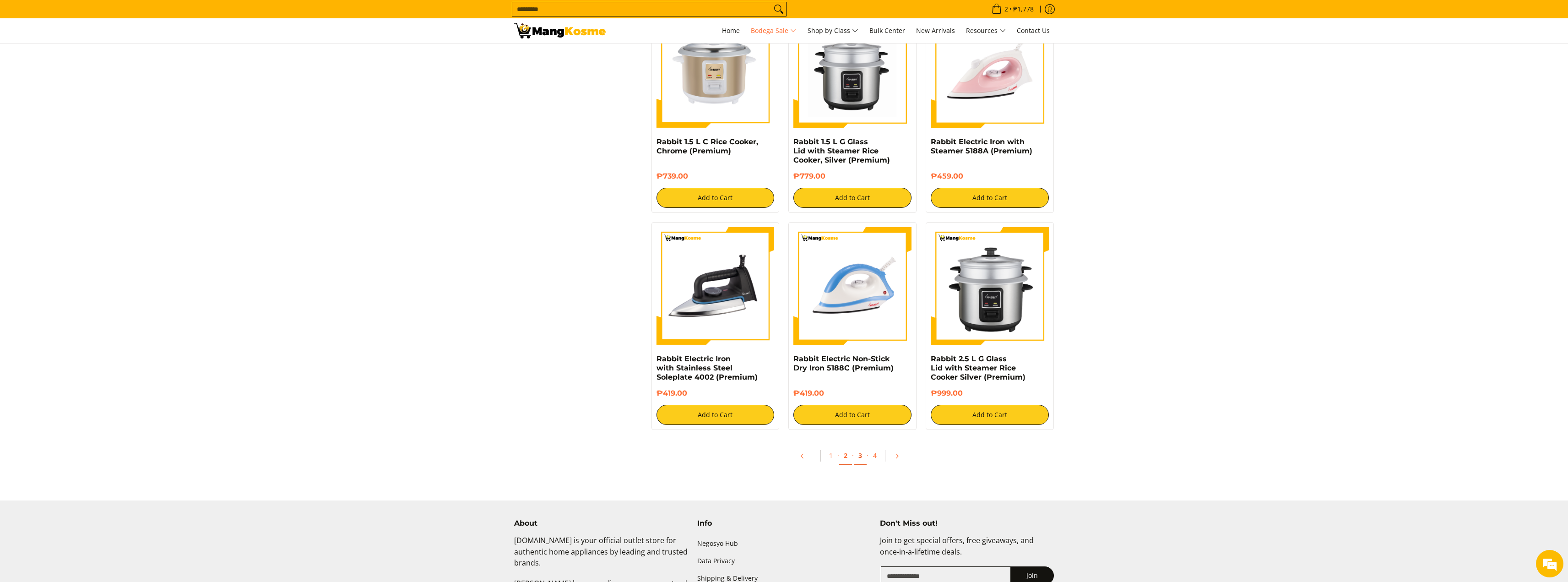
click at [861, 455] on link "3" at bounding box center [860, 455] width 13 height 19
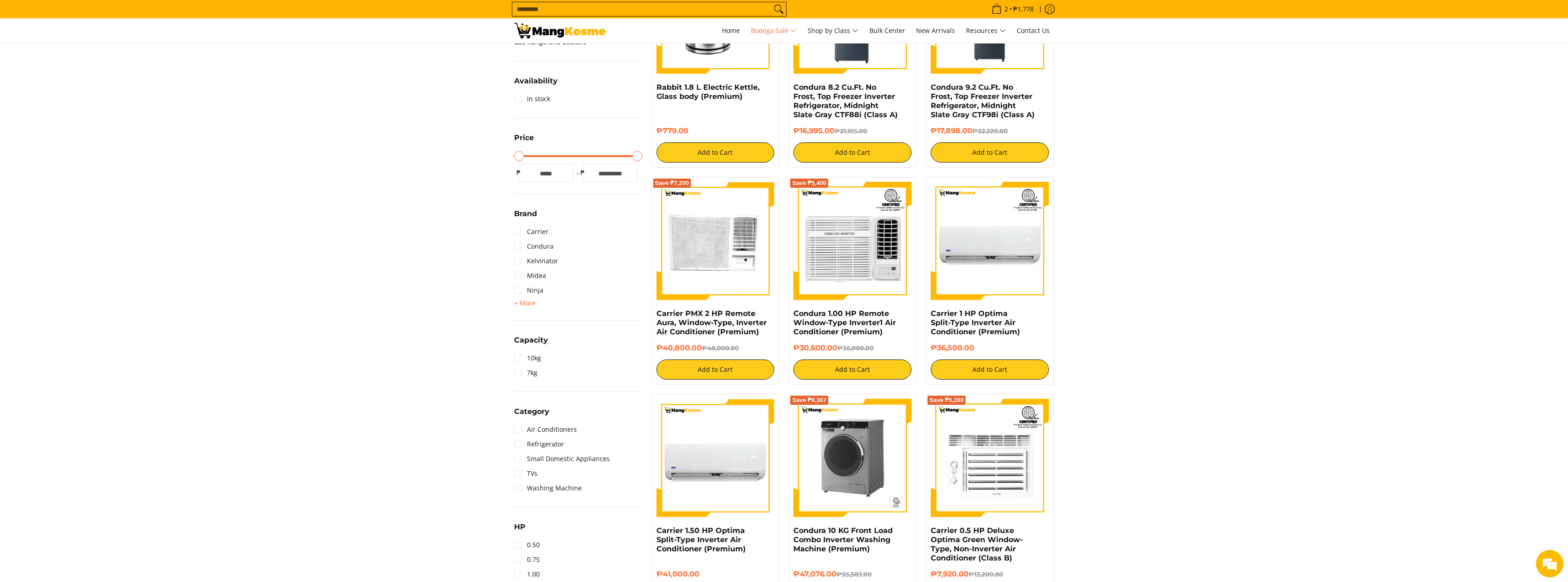
scroll to position [412, 0]
